Goal: Information Seeking & Learning: Learn about a topic

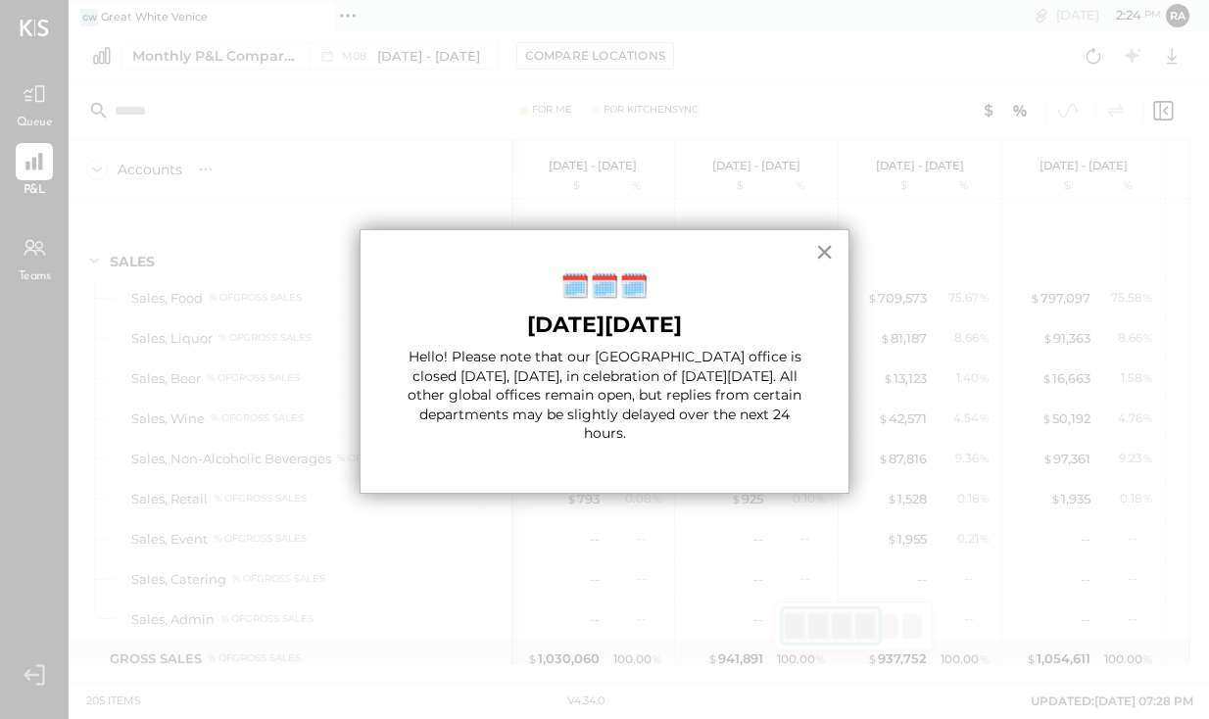
click at [819, 255] on button "×" at bounding box center [824, 251] width 19 height 31
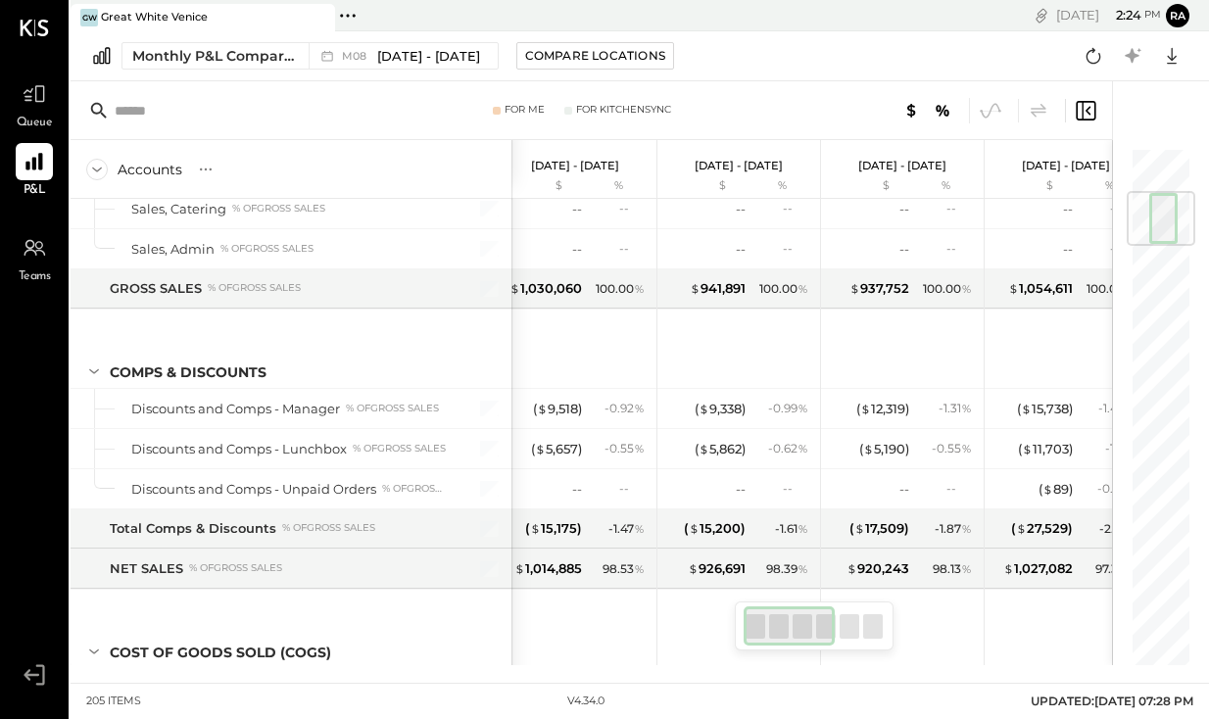
scroll to position [383, 0]
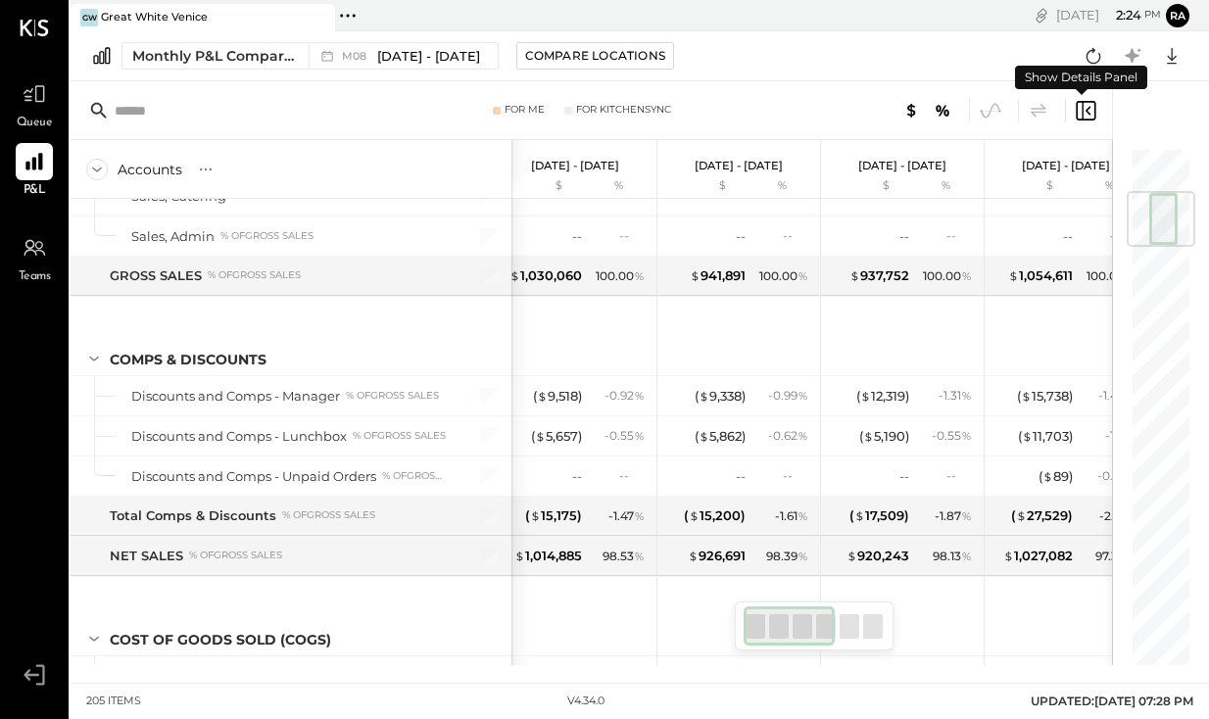
click at [1084, 111] on icon at bounding box center [1086, 111] width 24 height 24
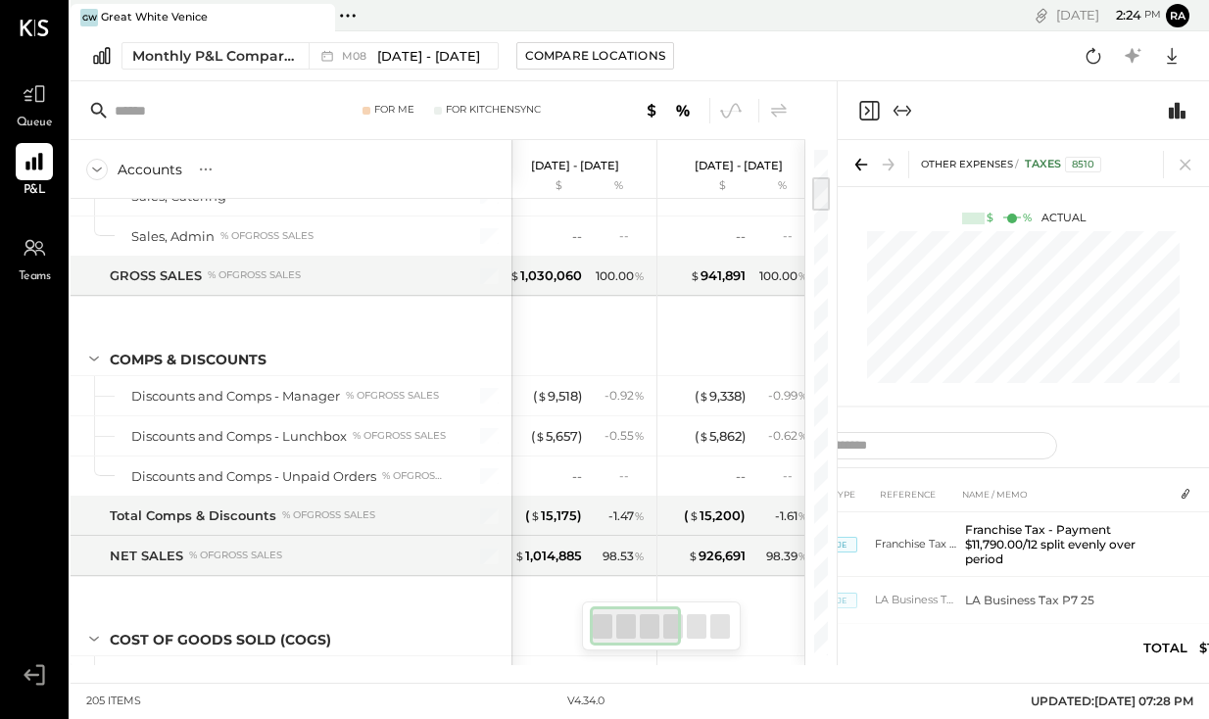
click at [896, 109] on icon "Expand panel (e)" at bounding box center [896, 110] width 5 height 11
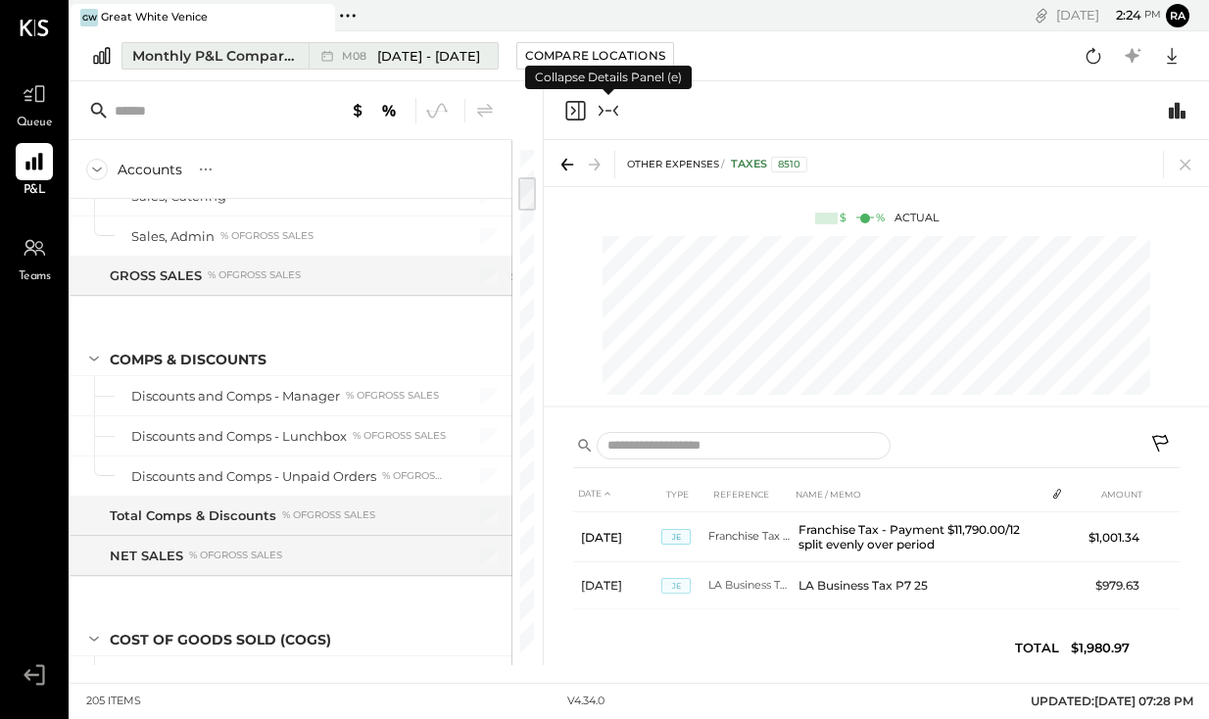
click at [414, 54] on span "[DATE] - [DATE]" at bounding box center [428, 56] width 103 height 19
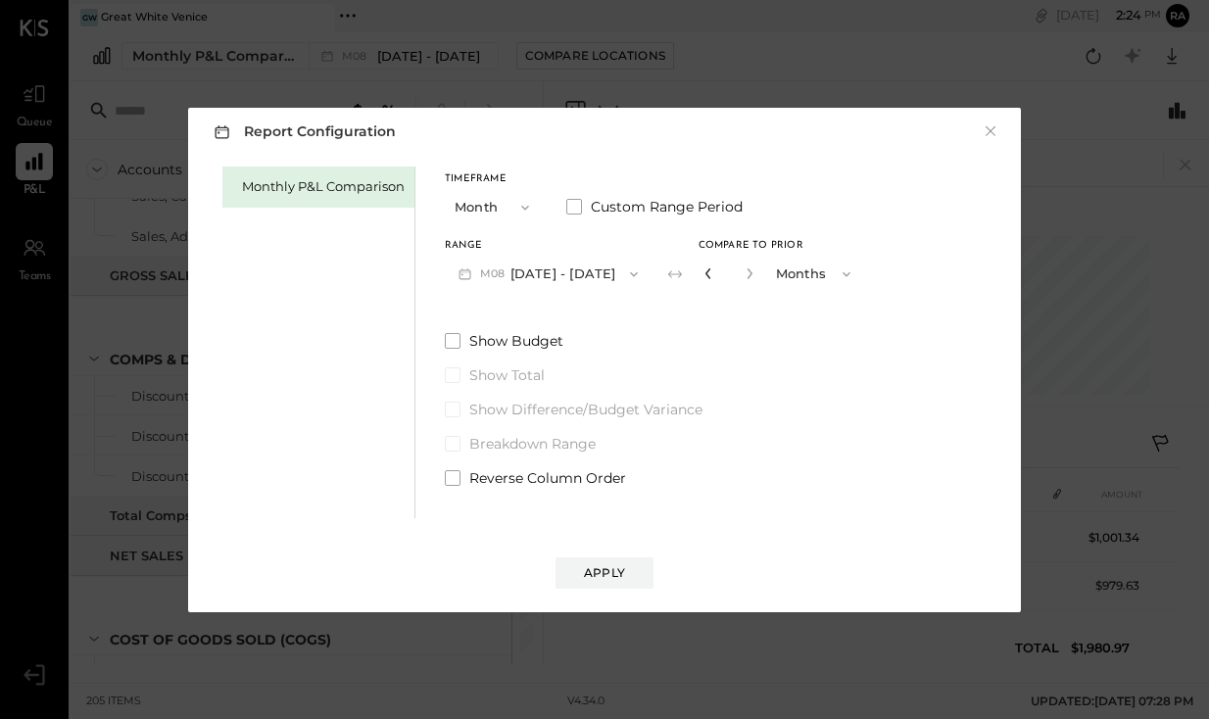
click at [703, 276] on icon "button" at bounding box center [709, 274] width 12 height 12
click at [706, 275] on icon "button" at bounding box center [708, 274] width 5 height 11
type input "*"
click at [617, 577] on div "Apply" at bounding box center [604, 573] width 41 height 17
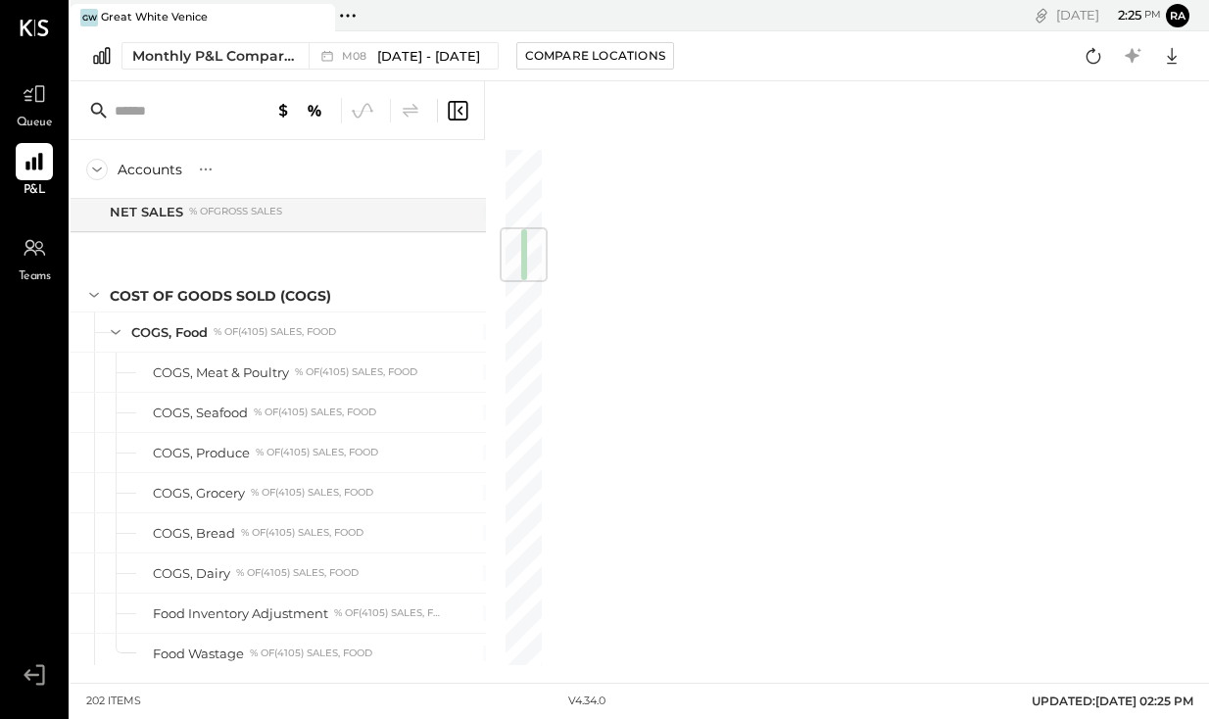
click at [500, 282] on div at bounding box center [513, 373] width 59 height 584
click at [465, 103] on icon at bounding box center [458, 111] width 24 height 24
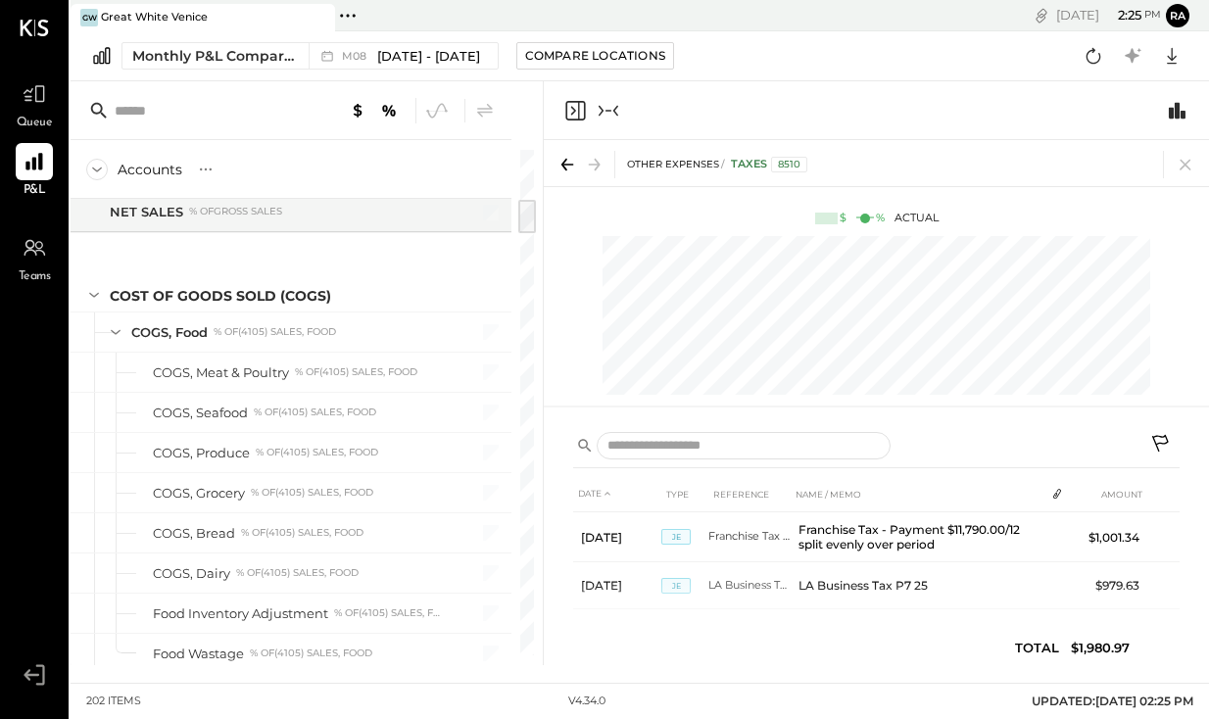
click at [464, 102] on div at bounding box center [408, 110] width 178 height 25
click at [640, 239] on div "Accounts S % GL [DATE] - [DATE] $ % [DATE] - [DATE] $ % [DATE] - [DATE] $ % SAL…" at bounding box center [640, 373] width 1139 height 584
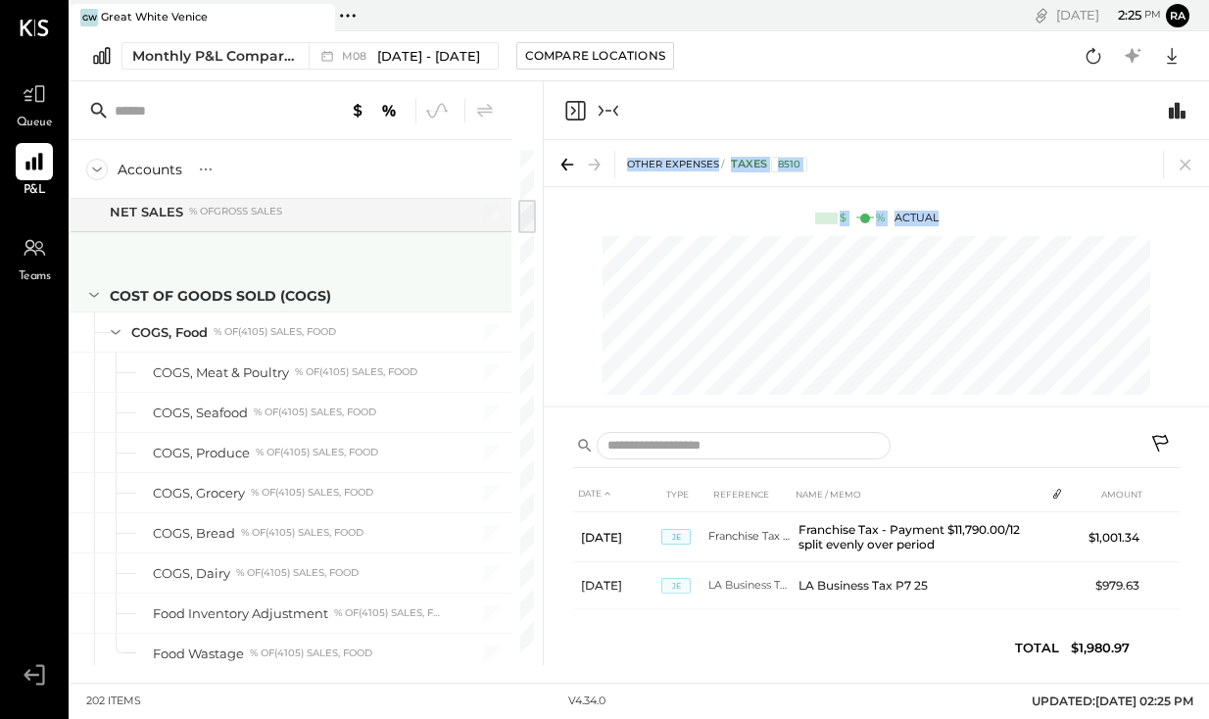
scroll to position [0, 337]
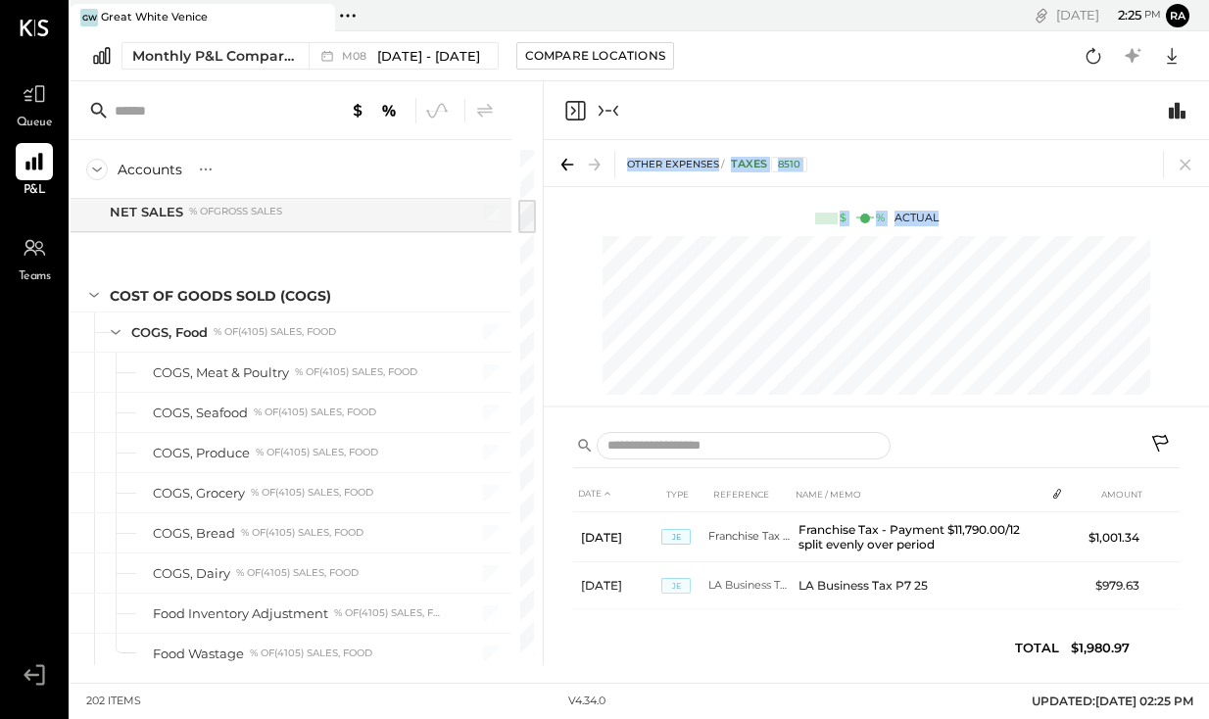
click at [577, 104] on icon "Close panel" at bounding box center [576, 111] width 24 height 24
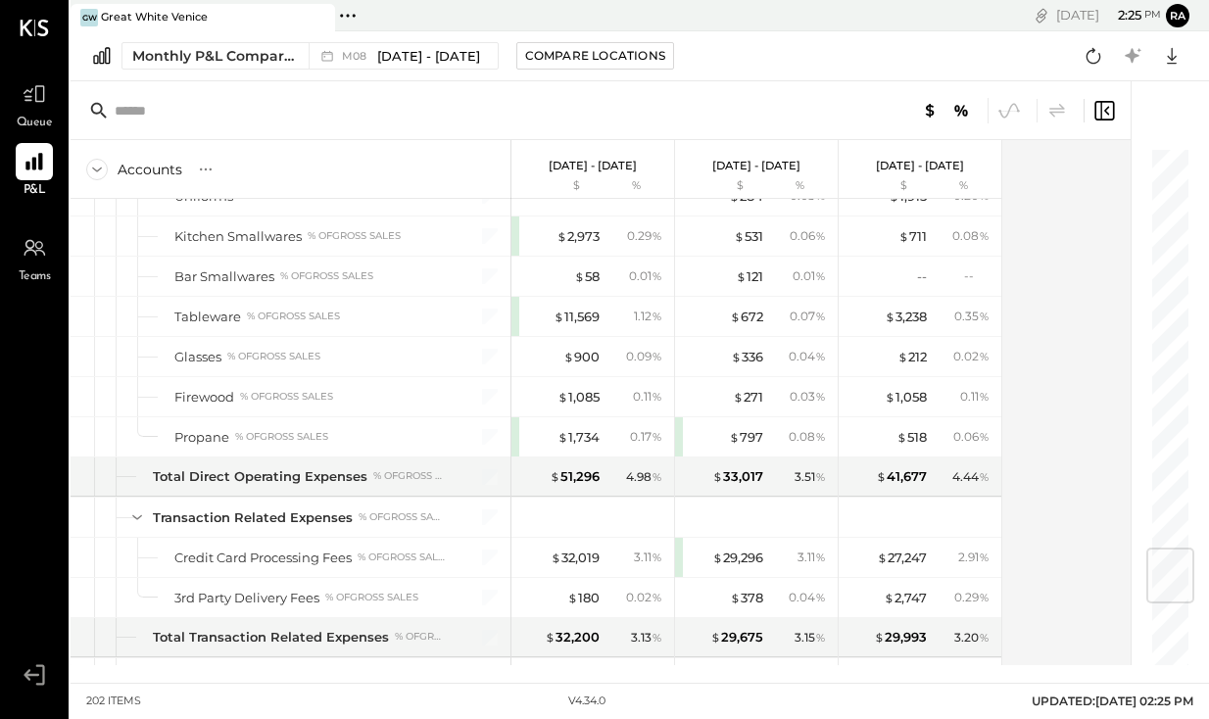
scroll to position [3404, 0]
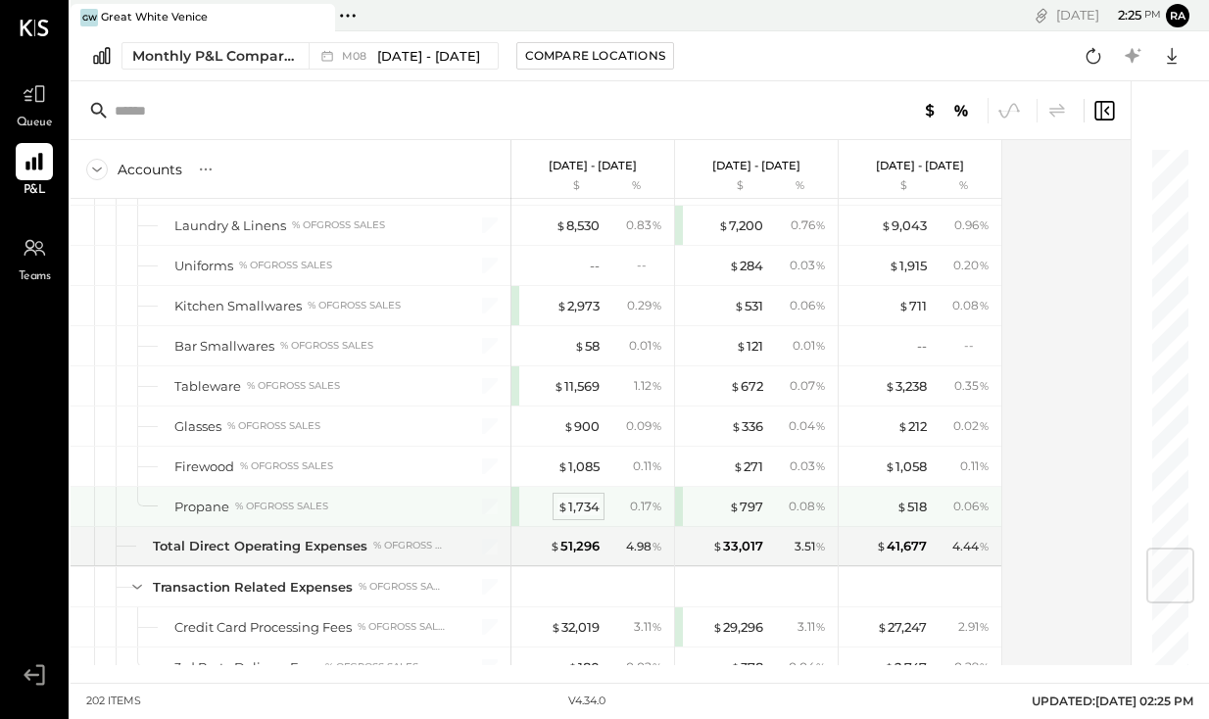
click at [585, 510] on div "$ 1,734" at bounding box center [579, 507] width 42 height 19
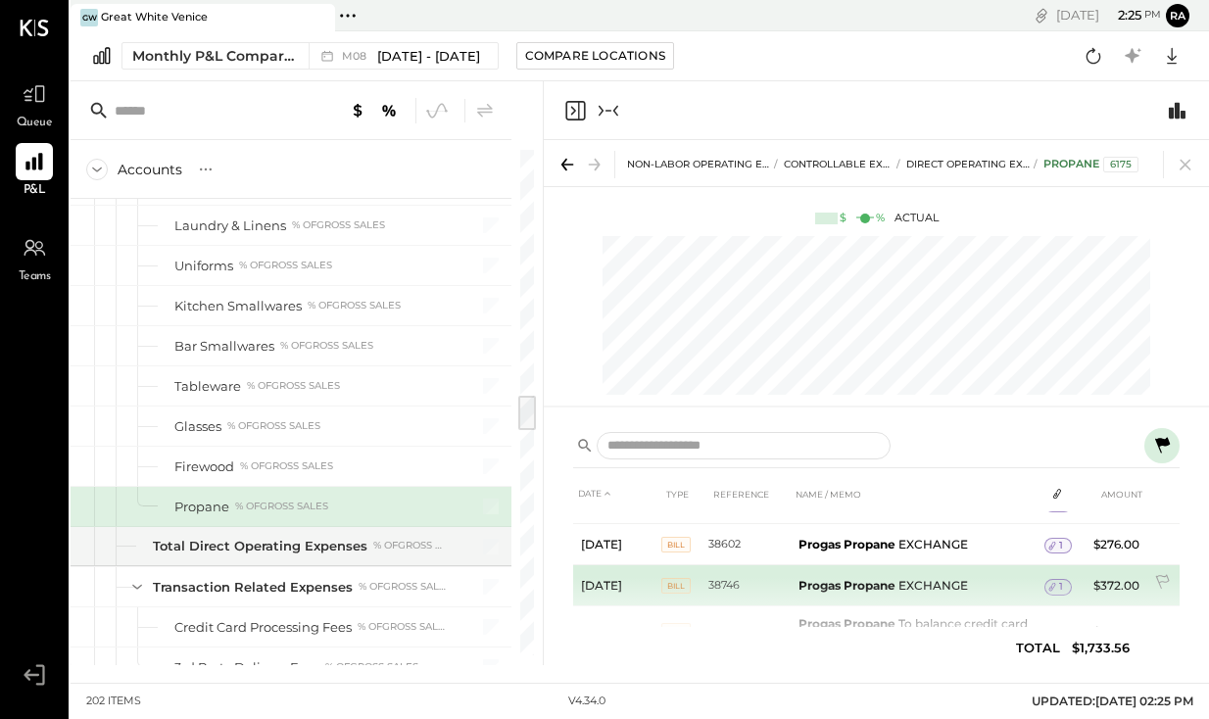
scroll to position [508, 0]
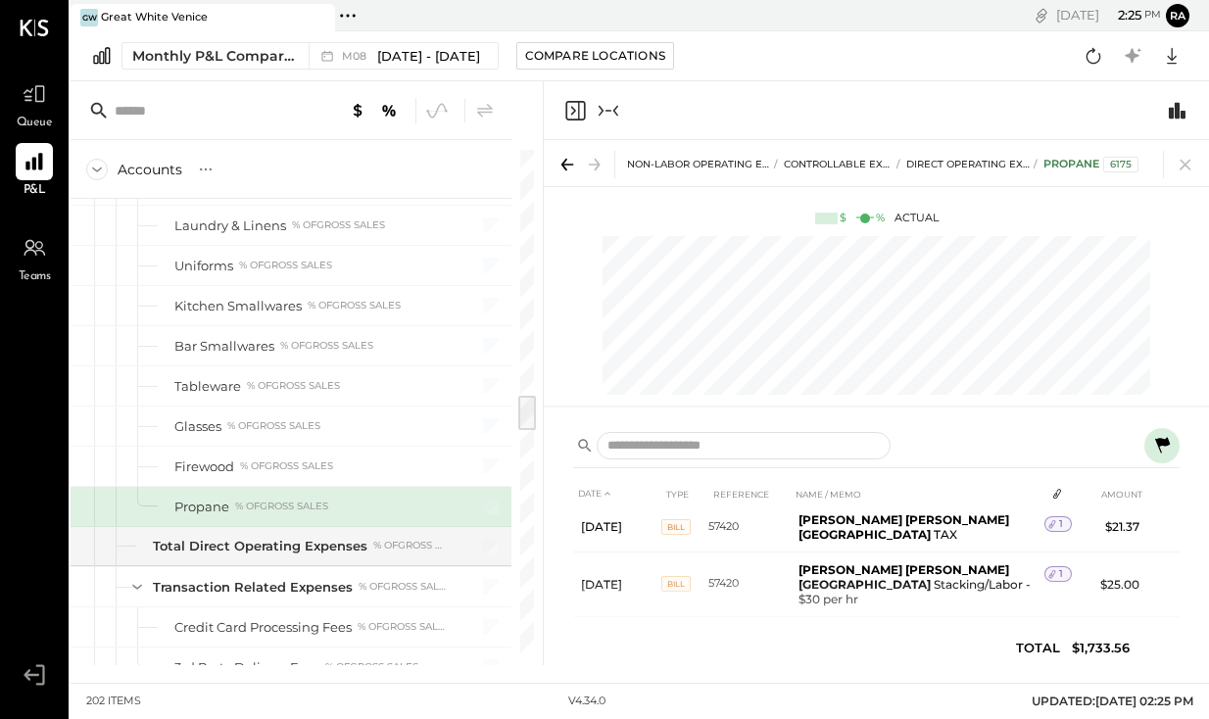
click at [1165, 447] on icon at bounding box center [1163, 446] width 24 height 24
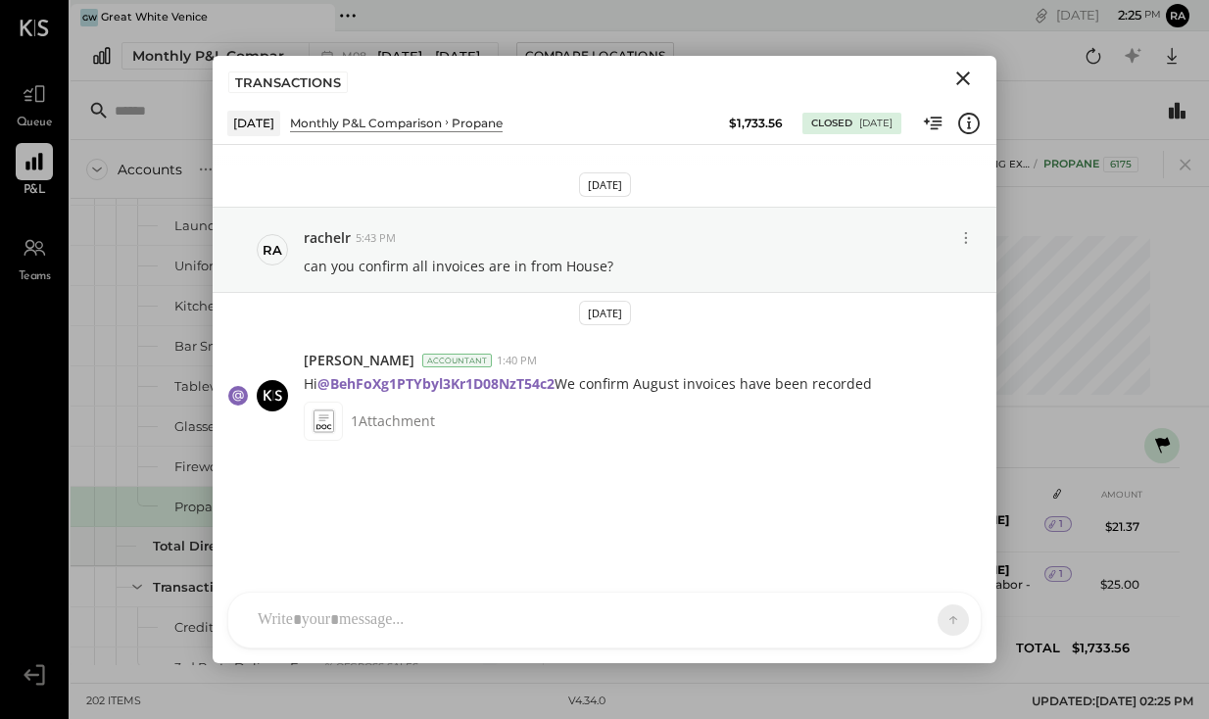
scroll to position [0, 0]
click at [737, 635] on div at bounding box center [604, 620] width 753 height 55
drag, startPoint x: 911, startPoint y: 418, endPoint x: 968, endPoint y: 424, distance: 57.1
click at [968, 424] on div "1 Attachment" at bounding box center [642, 421] width 677 height 39
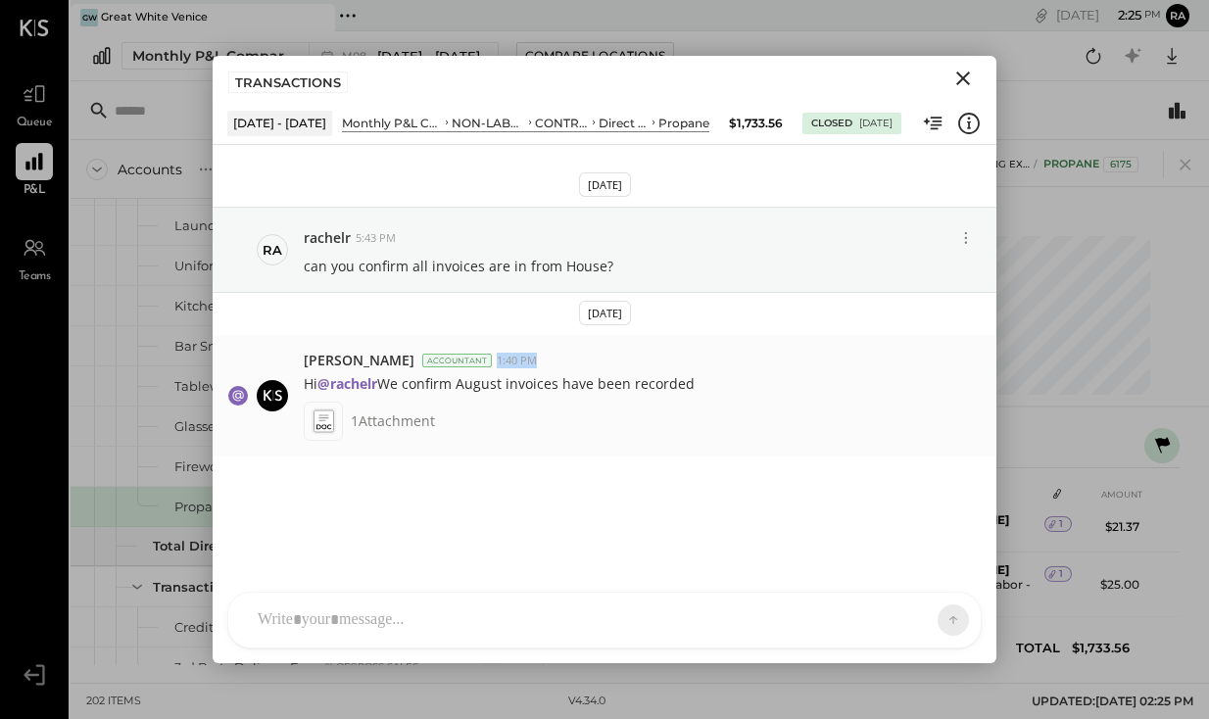
drag, startPoint x: 896, startPoint y: 352, endPoint x: 990, endPoint y: 366, distance: 95.1
click at [990, 366] on div "[PERSON_NAME] Accountant 1:40 PM Hi @rachelr We confirm August invoices have be…" at bounding box center [605, 396] width 784 height 122
click at [666, 652] on div "R rachelr DA [PERSON_NAME] S samt CC [PERSON_NAME] S samc J jess T [PERSON_NAME…" at bounding box center [605, 620] width 784 height 86
click at [489, 109] on div "[DATE] - [DATE] Monthly P&L Comparison NON-LABOR OPERATING EXPENSES CONTROLLABL…" at bounding box center [604, 122] width 755 height 27
click at [955, 84] on icon "Close" at bounding box center [964, 79] width 24 height 24
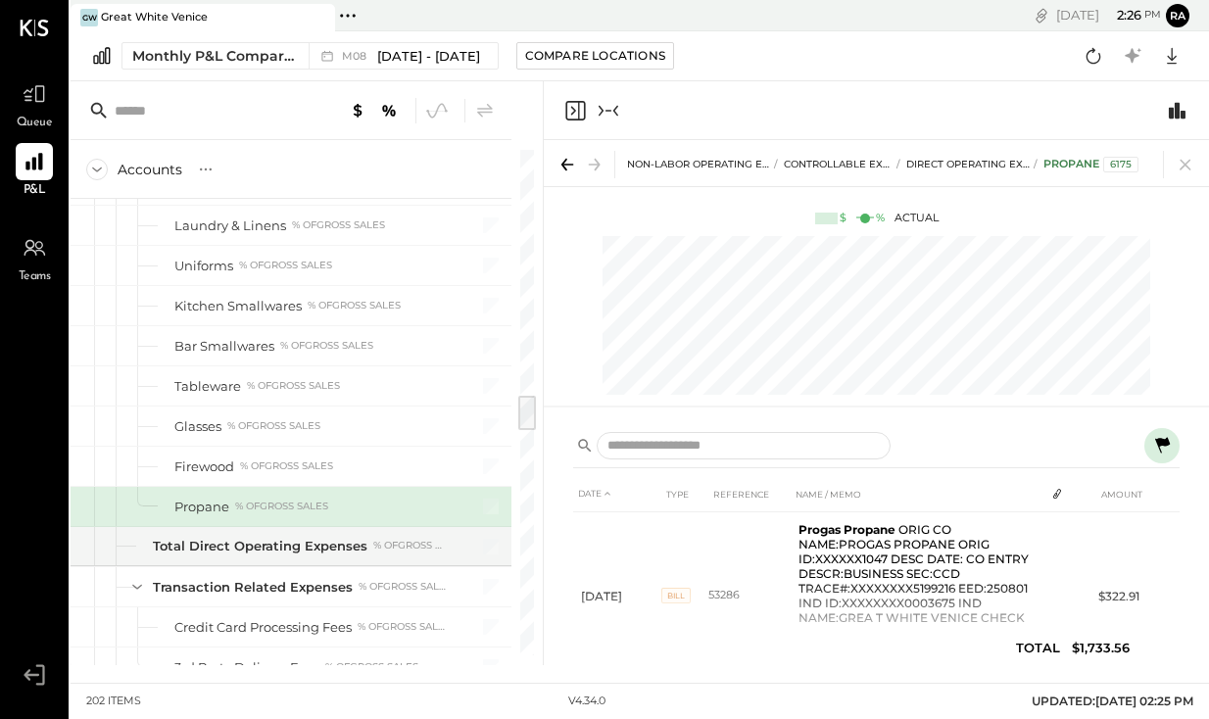
click at [1121, 440] on div at bounding box center [855, 446] width 564 height 28
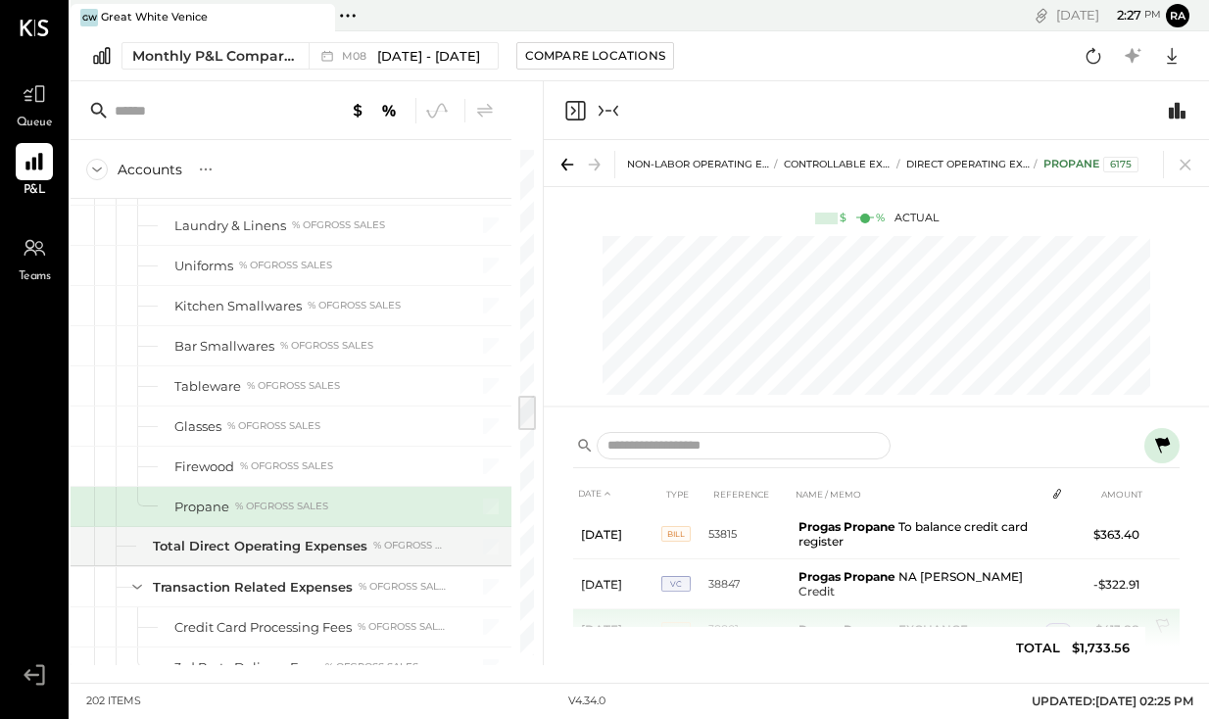
scroll to position [350, 0]
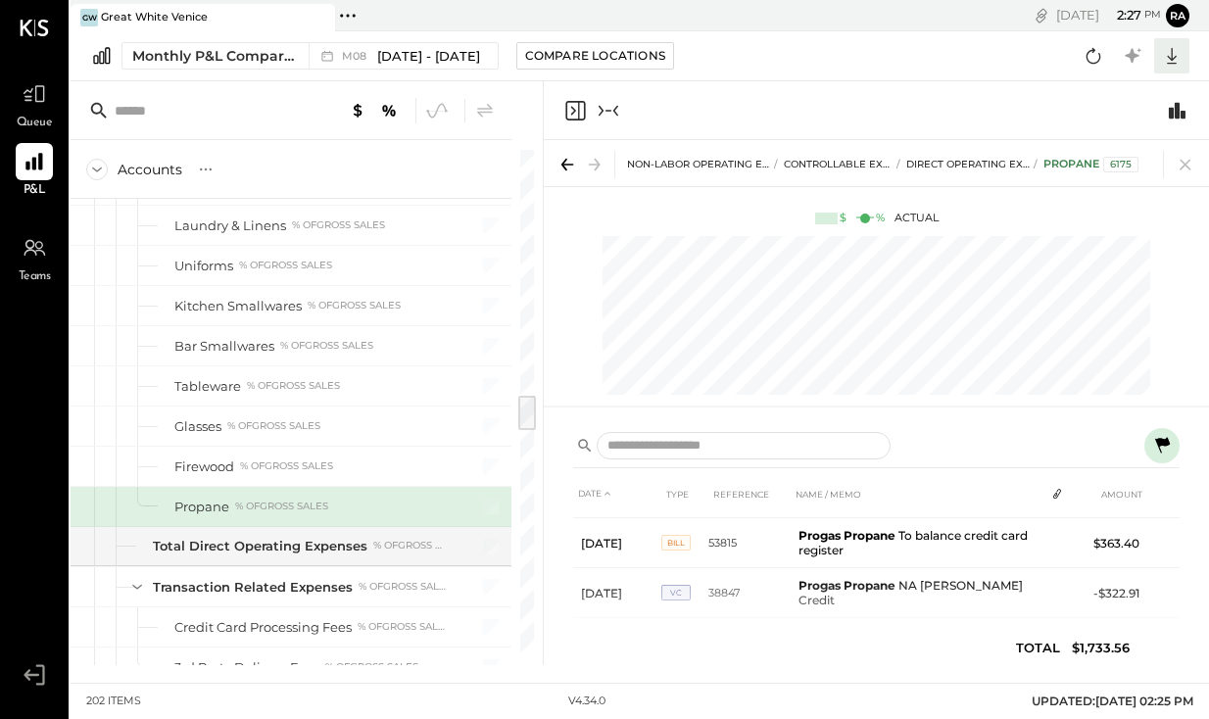
click at [1180, 52] on icon at bounding box center [1171, 55] width 25 height 25
click at [1006, 92] on div at bounding box center [876, 110] width 665 height 59
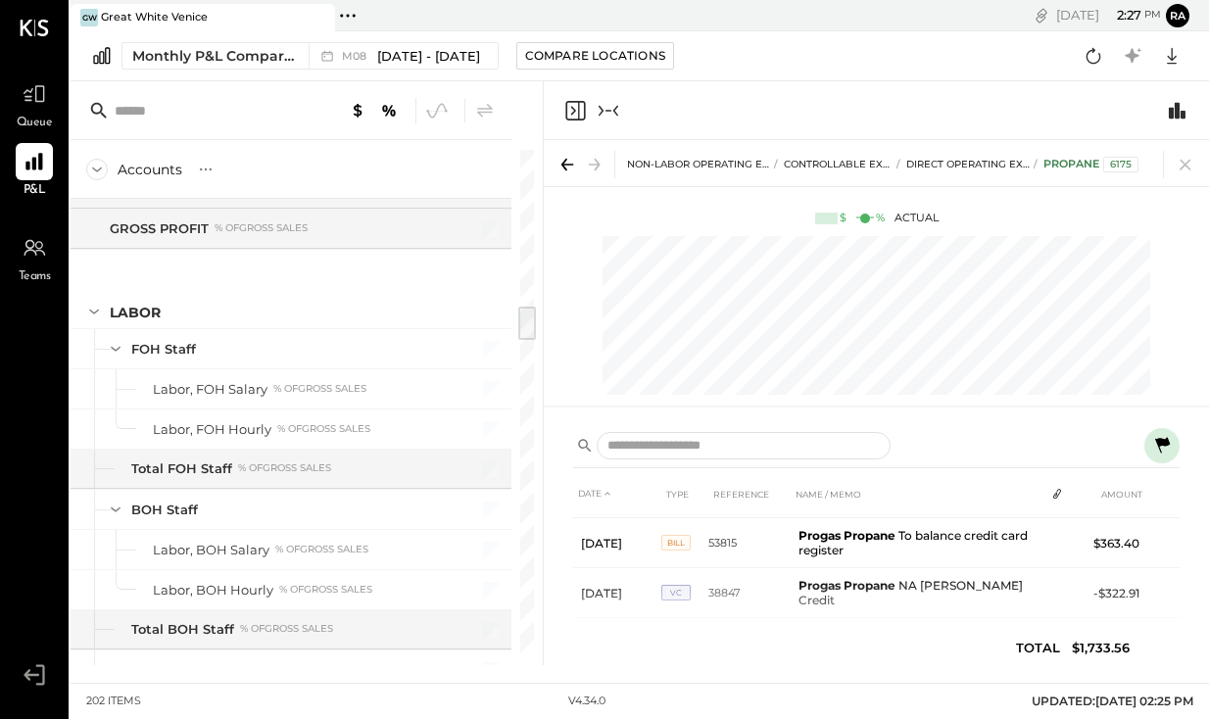
scroll to position [2120, 0]
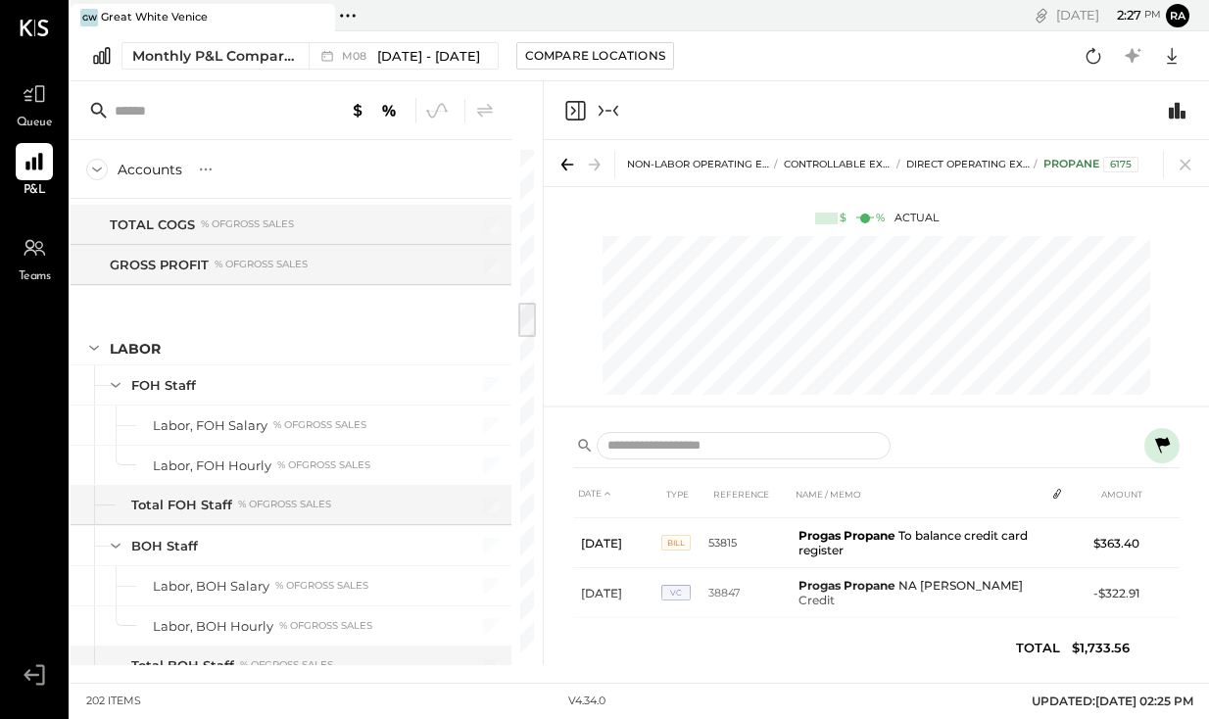
click at [609, 108] on icon "Collapse panel (e)" at bounding box center [609, 111] width 24 height 24
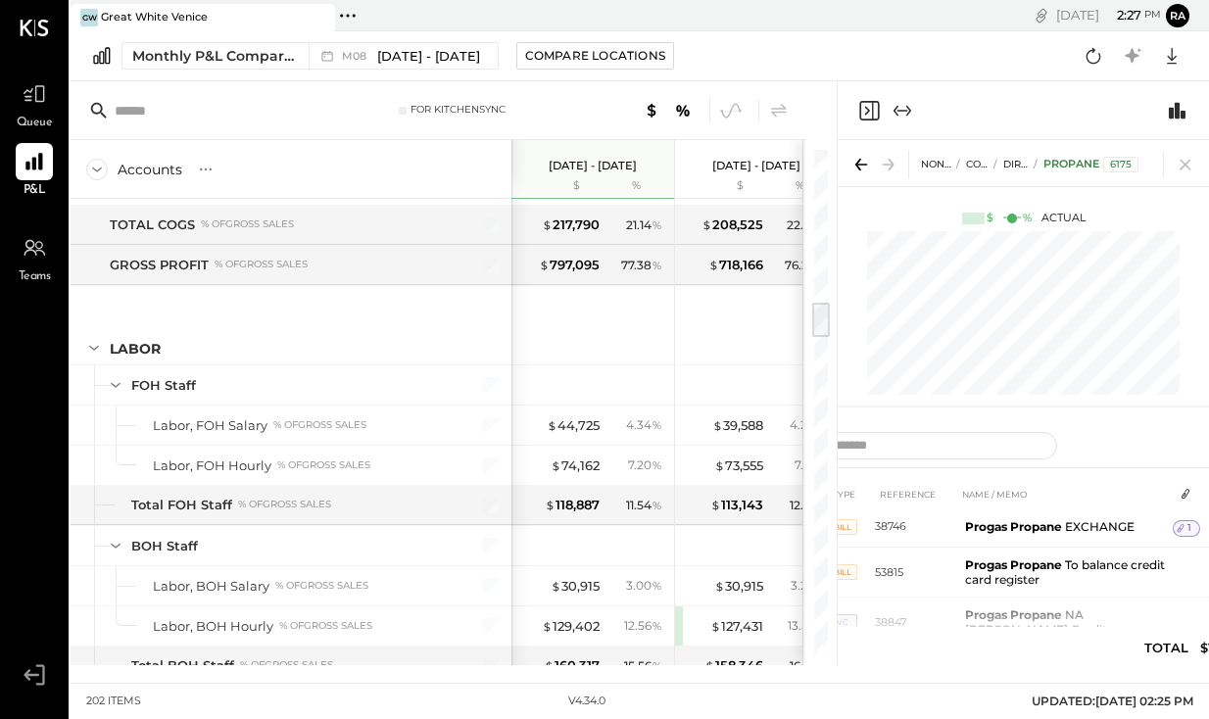
drag, startPoint x: 803, startPoint y: 191, endPoint x: 1009, endPoint y: 179, distance: 207.1
click at [1013, 183] on div "For KitchenSync Accounts S % GL [DATE] - [DATE] $ % [DATE] - [DATE] $ % [DATE] …" at bounding box center [640, 373] width 1139 height 584
click at [769, 118] on icon at bounding box center [779, 111] width 24 height 24
click at [725, 106] on icon at bounding box center [730, 110] width 25 height 25
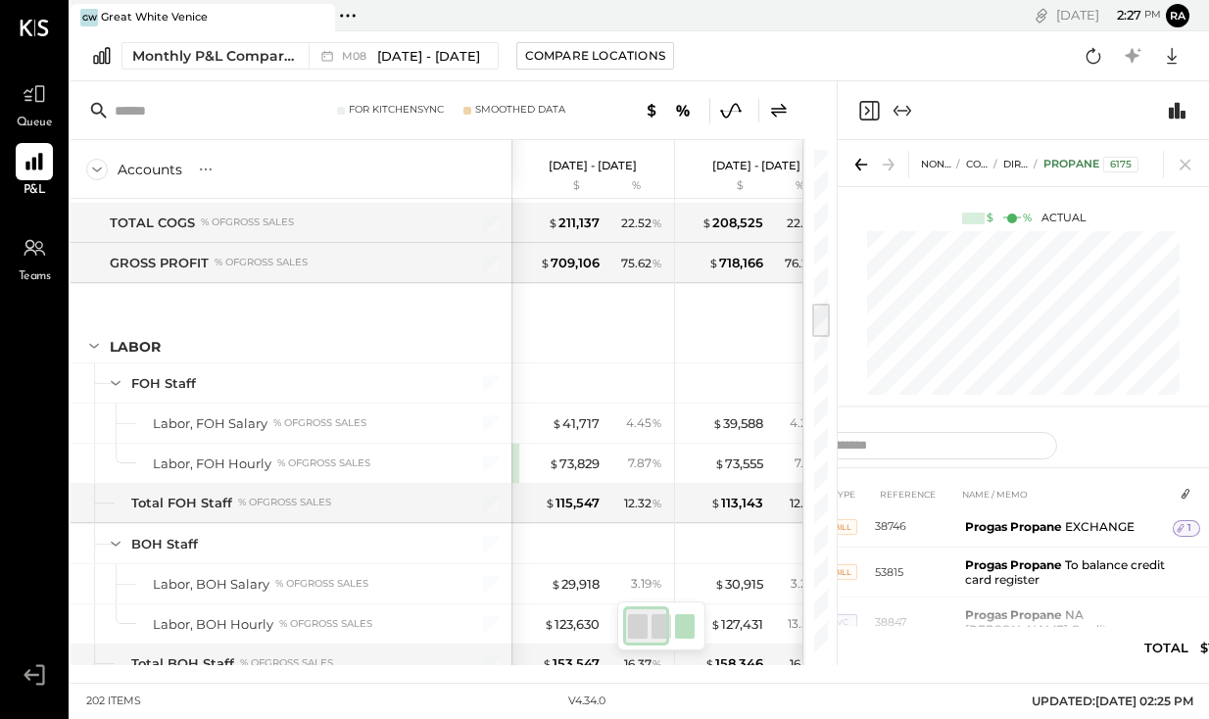
click at [898, 116] on icon "Expand panel (e)" at bounding box center [903, 111] width 24 height 24
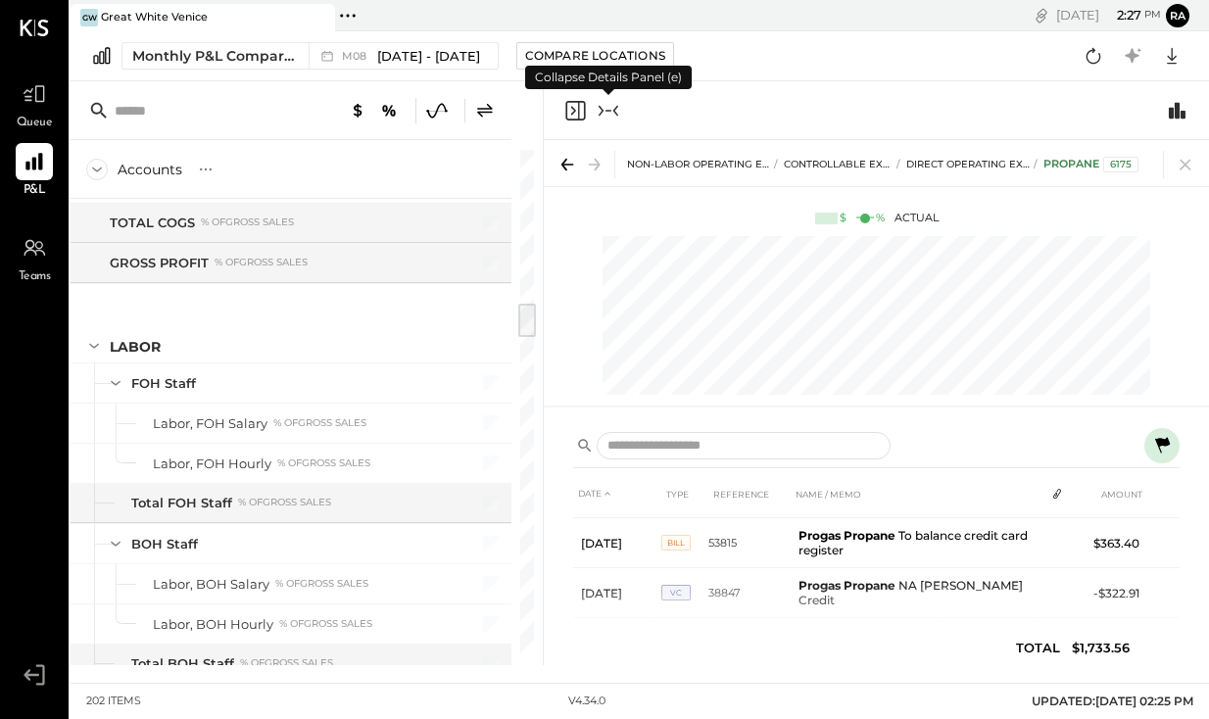
click at [572, 111] on icon "Close panel" at bounding box center [576, 111] width 24 height 24
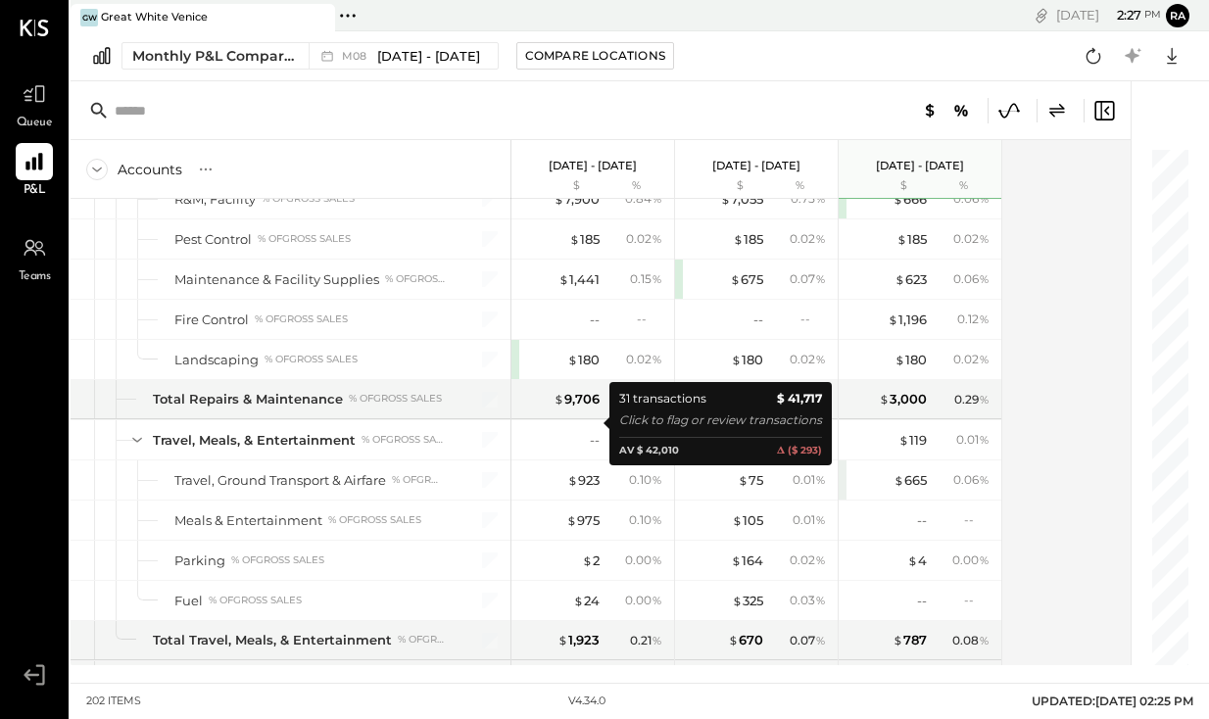
scroll to position [4893, 0]
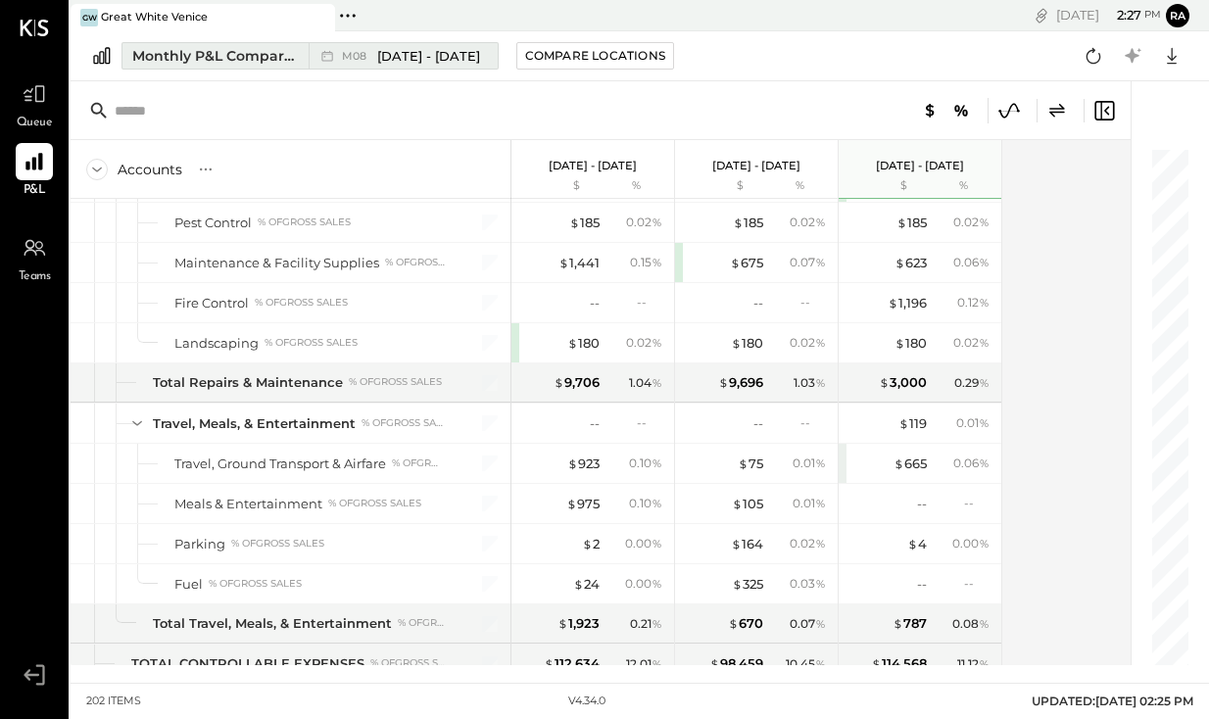
click at [424, 47] on span "[DATE] - [DATE]" at bounding box center [428, 56] width 103 height 19
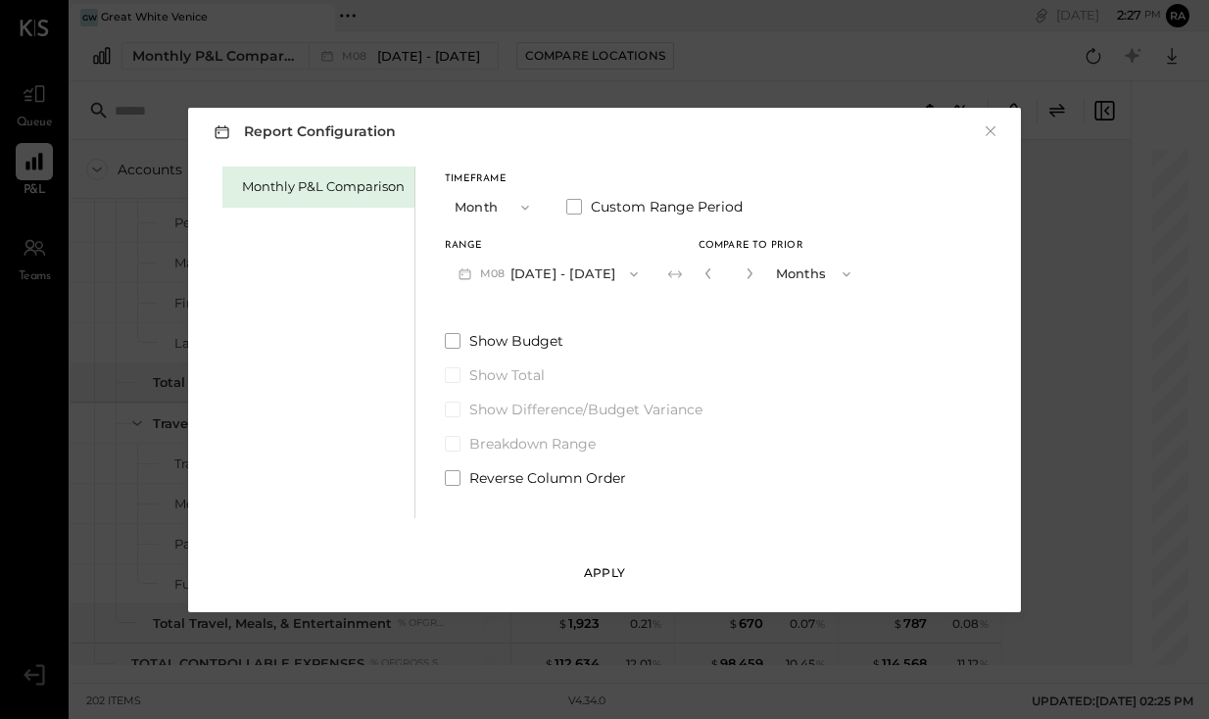
click at [608, 572] on div "Apply" at bounding box center [604, 573] width 41 height 17
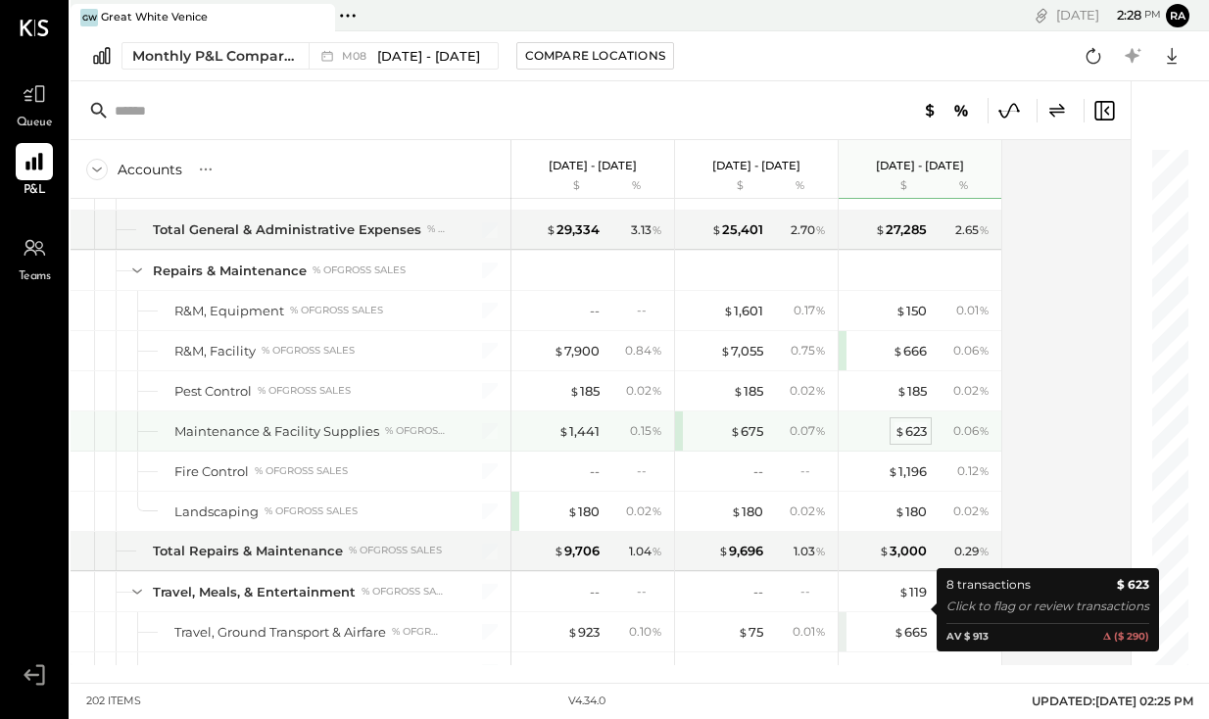
scroll to position [4723, 0]
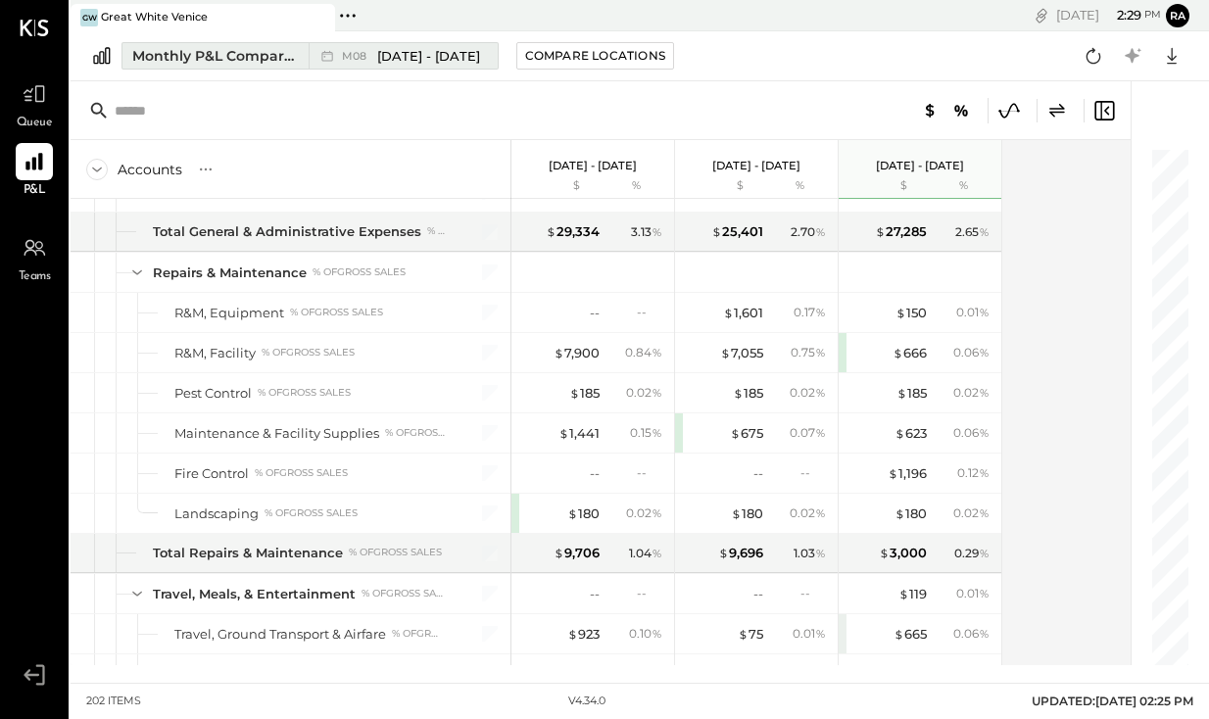
click at [444, 58] on span "[DATE] - [DATE]" at bounding box center [428, 56] width 103 height 19
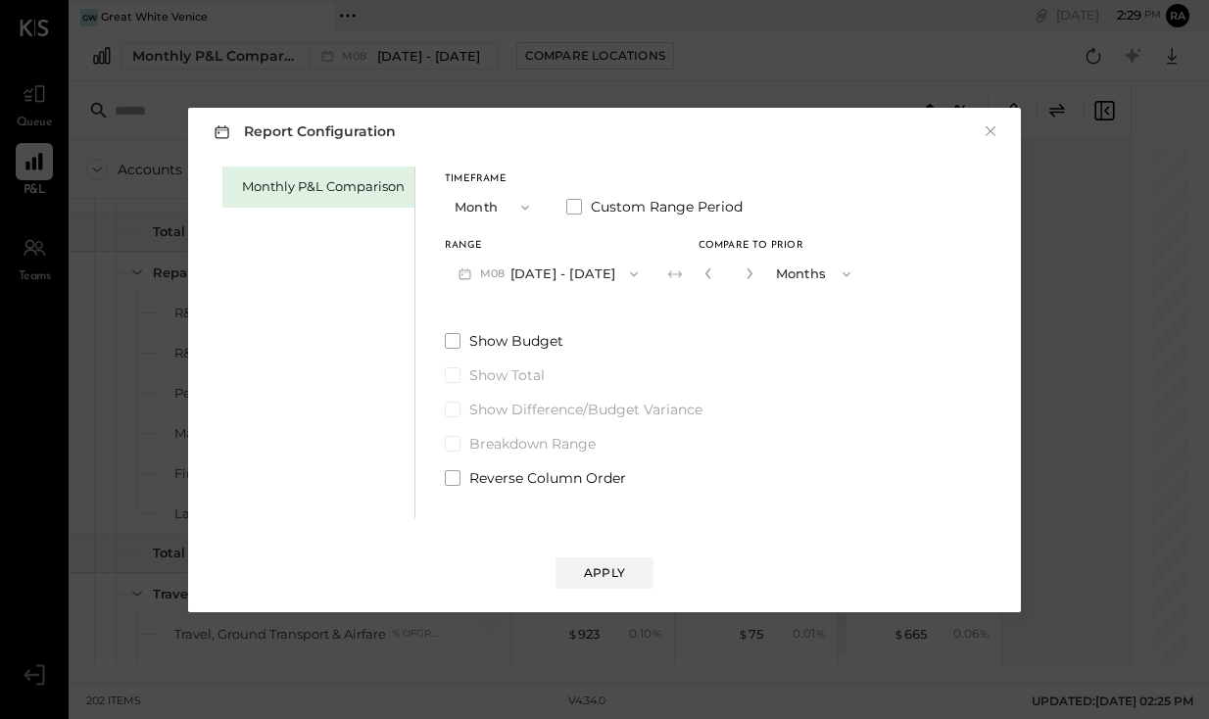
click at [626, 273] on icon "button" at bounding box center [634, 275] width 16 height 16
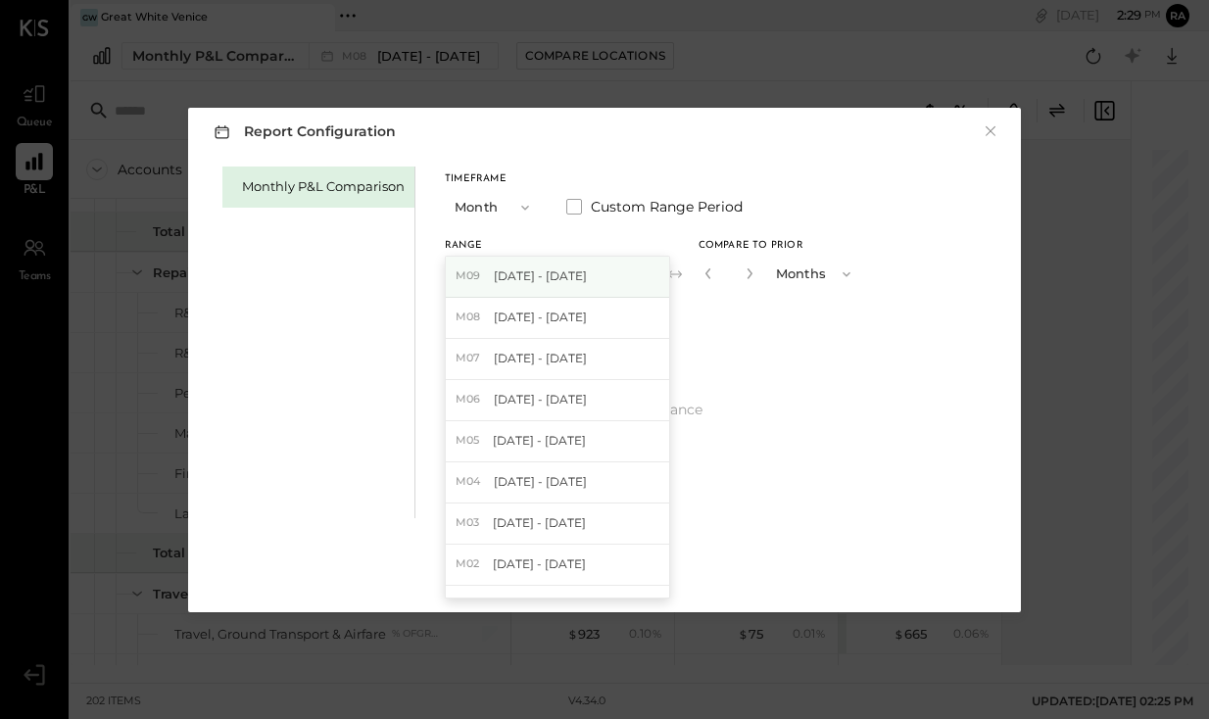
click at [569, 278] on span "[DATE] - [DATE]" at bounding box center [540, 276] width 93 height 17
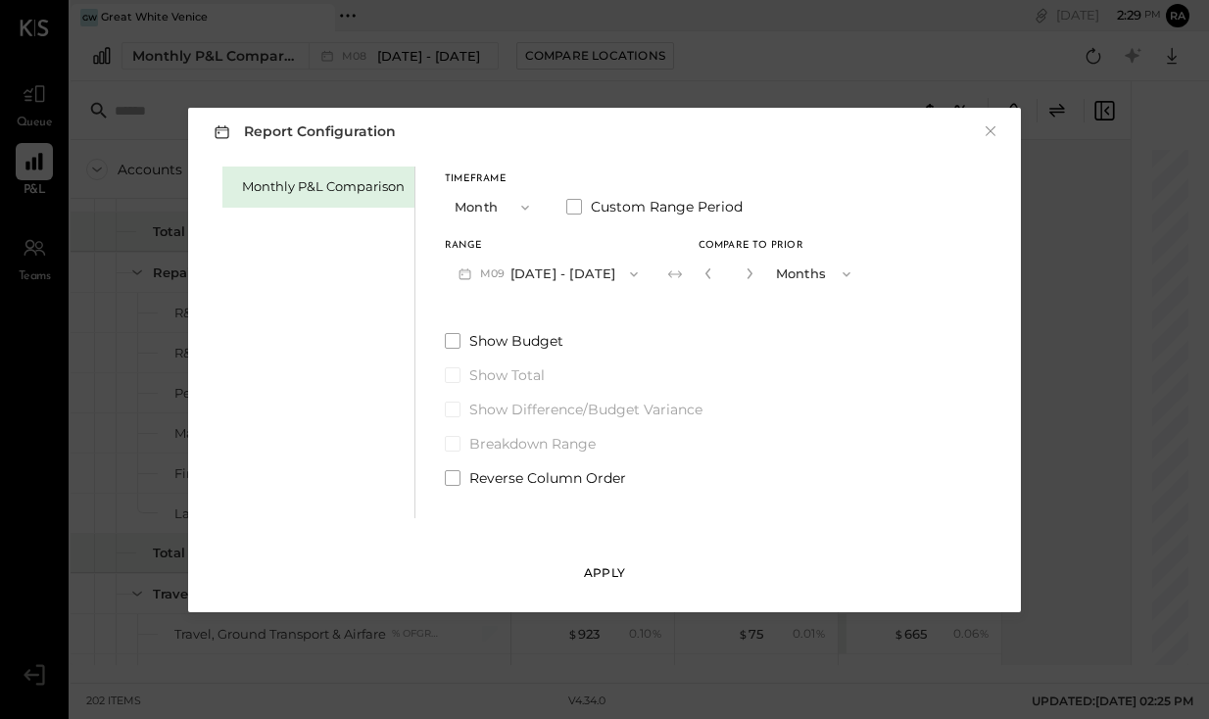
click at [596, 562] on button "Apply" at bounding box center [605, 573] width 98 height 31
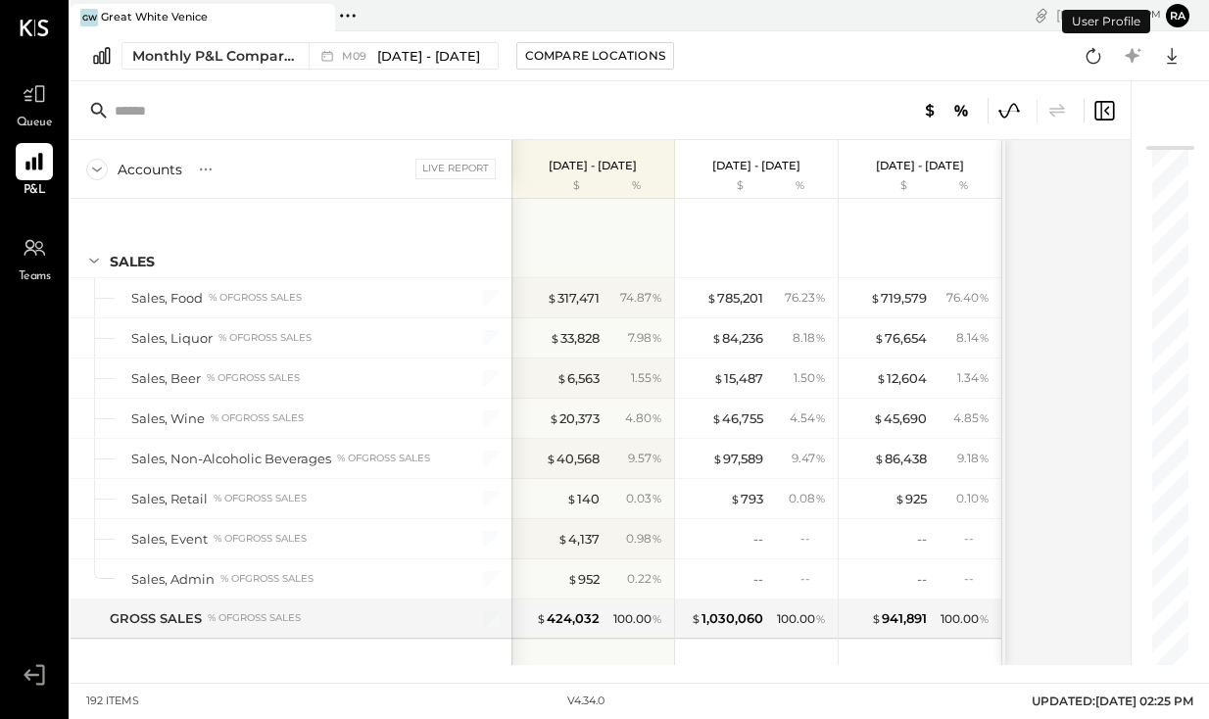
scroll to position [3378, 0]
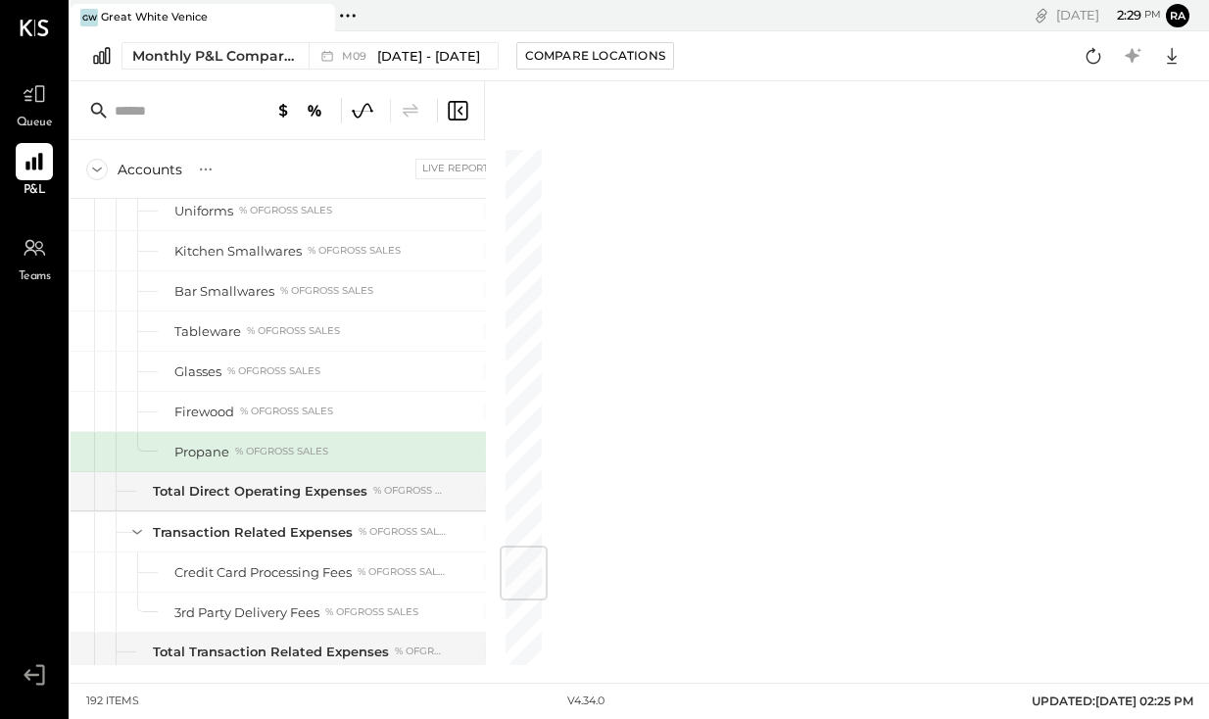
click at [466, 105] on icon at bounding box center [458, 111] width 24 height 24
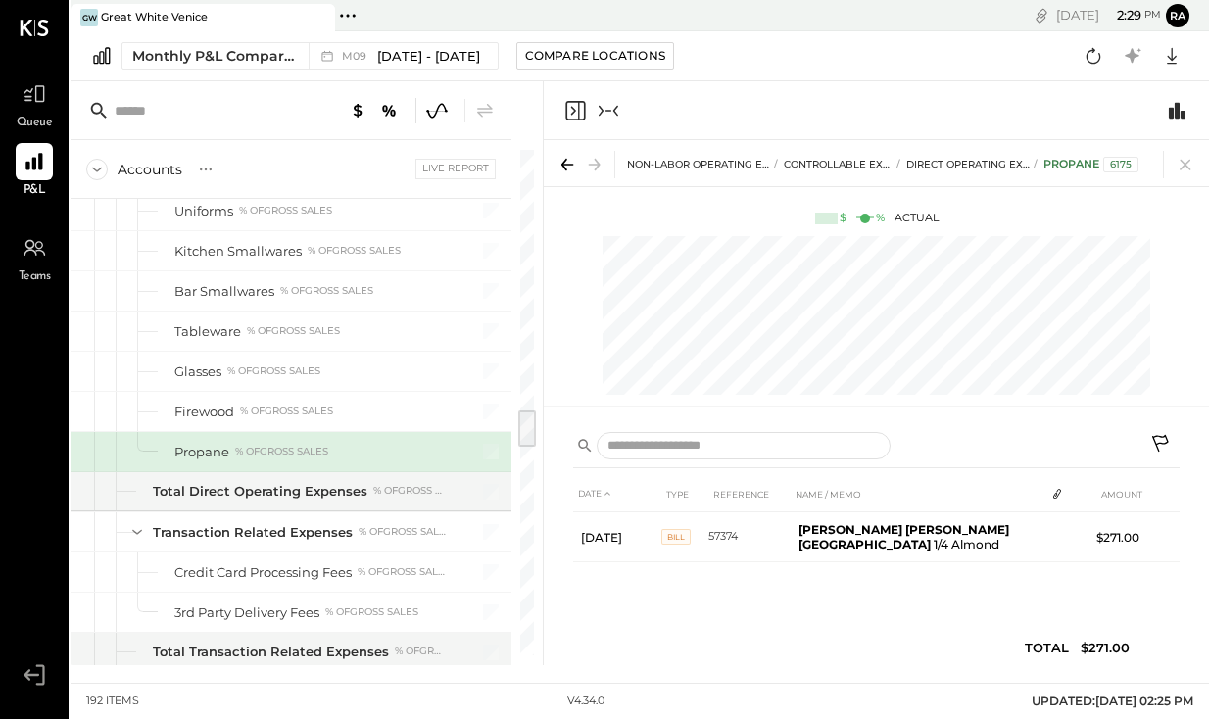
click at [567, 167] on icon at bounding box center [567, 164] width 27 height 27
click at [613, 109] on icon "Collapse panel (e)" at bounding box center [609, 111] width 24 height 24
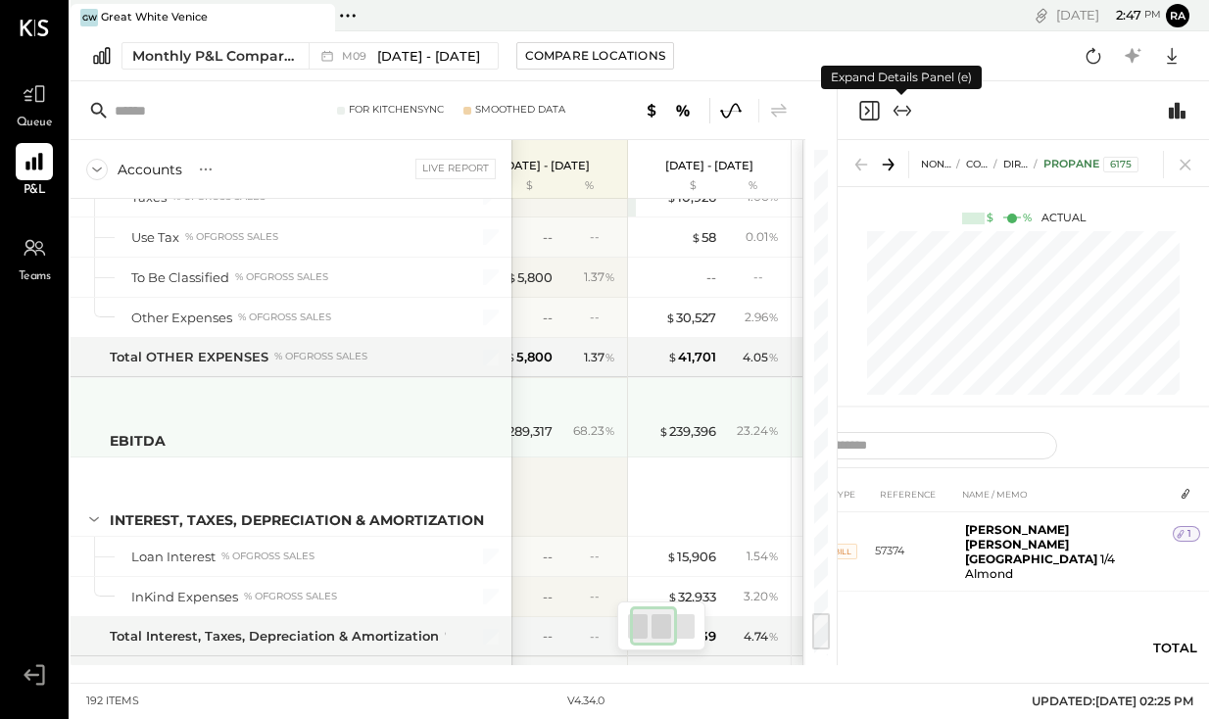
scroll to position [6005, 0]
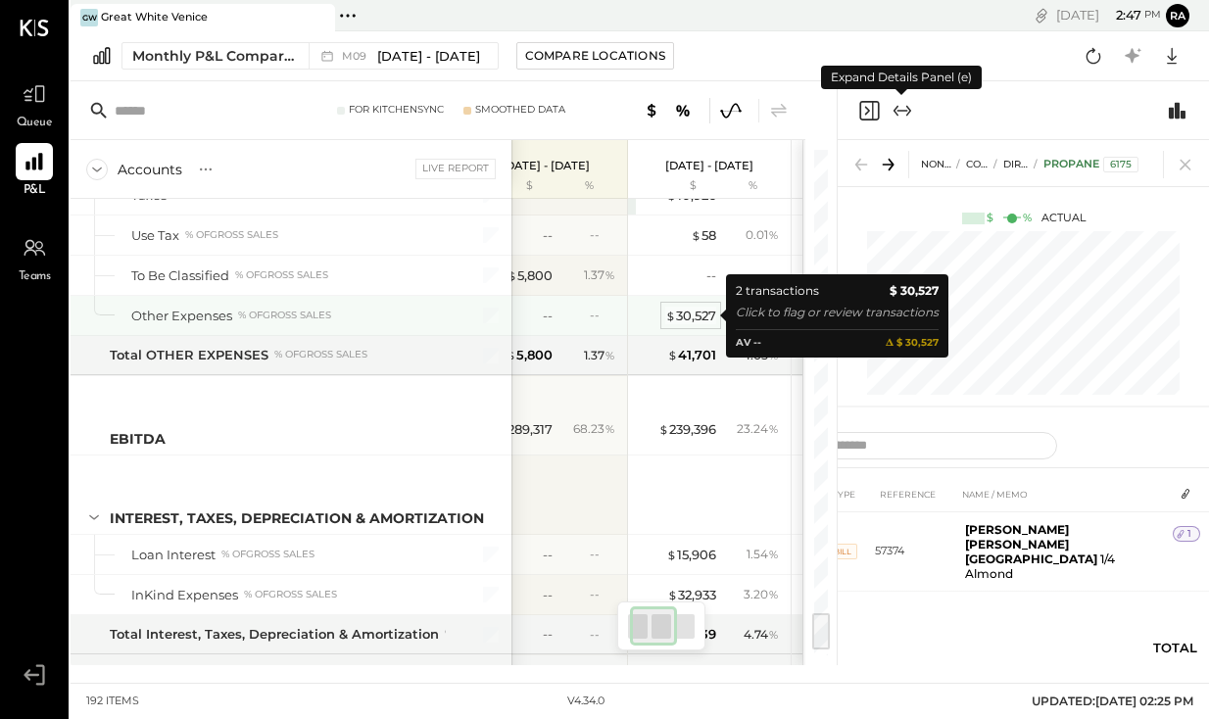
click at [689, 318] on div "$ 30,527" at bounding box center [690, 316] width 51 height 19
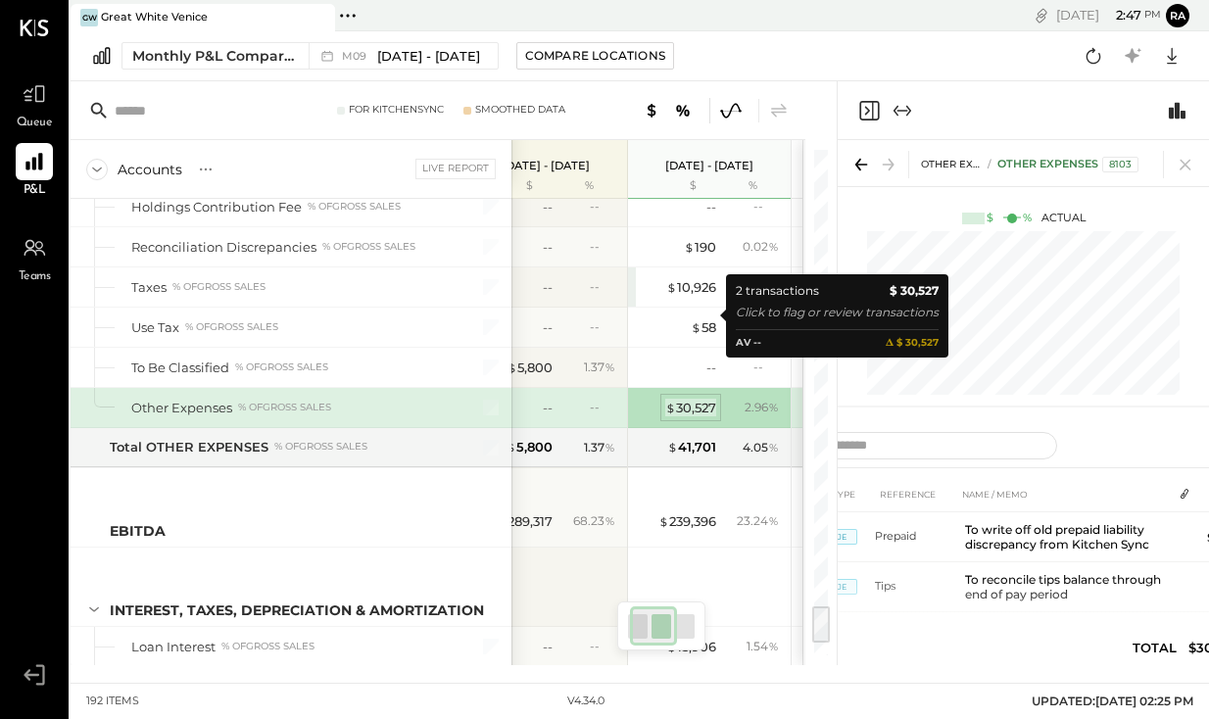
scroll to position [5913, 0]
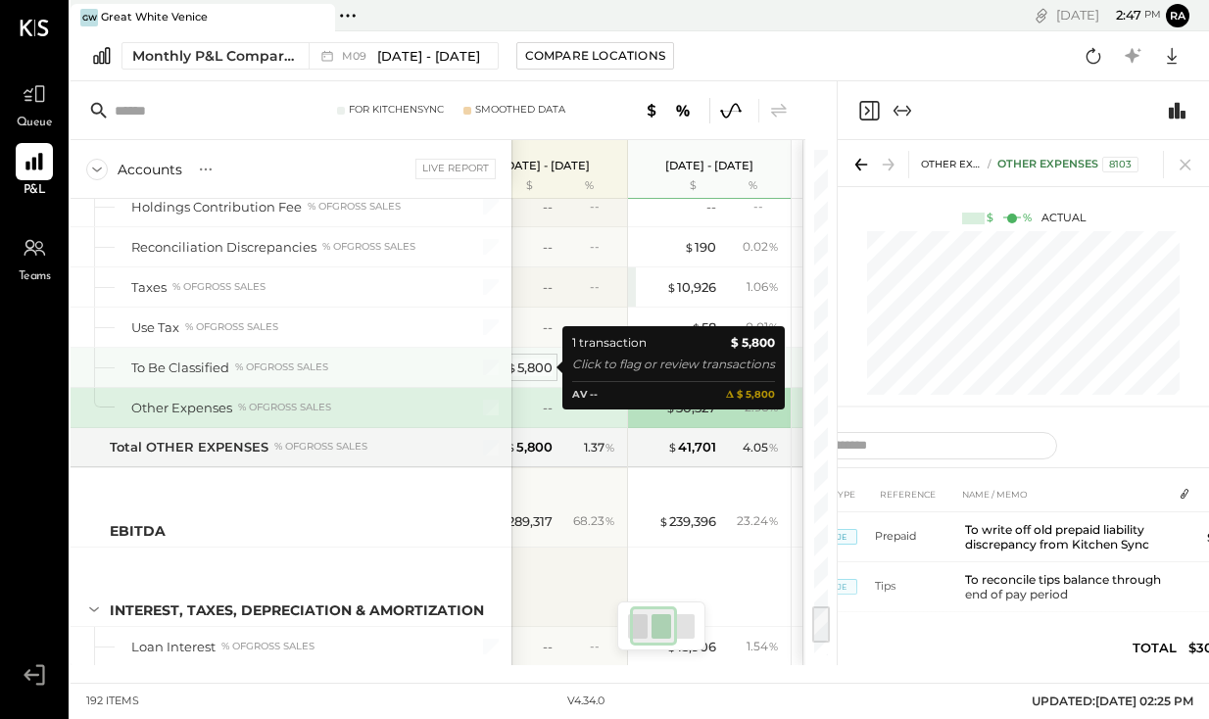
click at [526, 367] on div "$ 5,800" at bounding box center [530, 368] width 46 height 19
